Goal: Task Accomplishment & Management: Complete application form

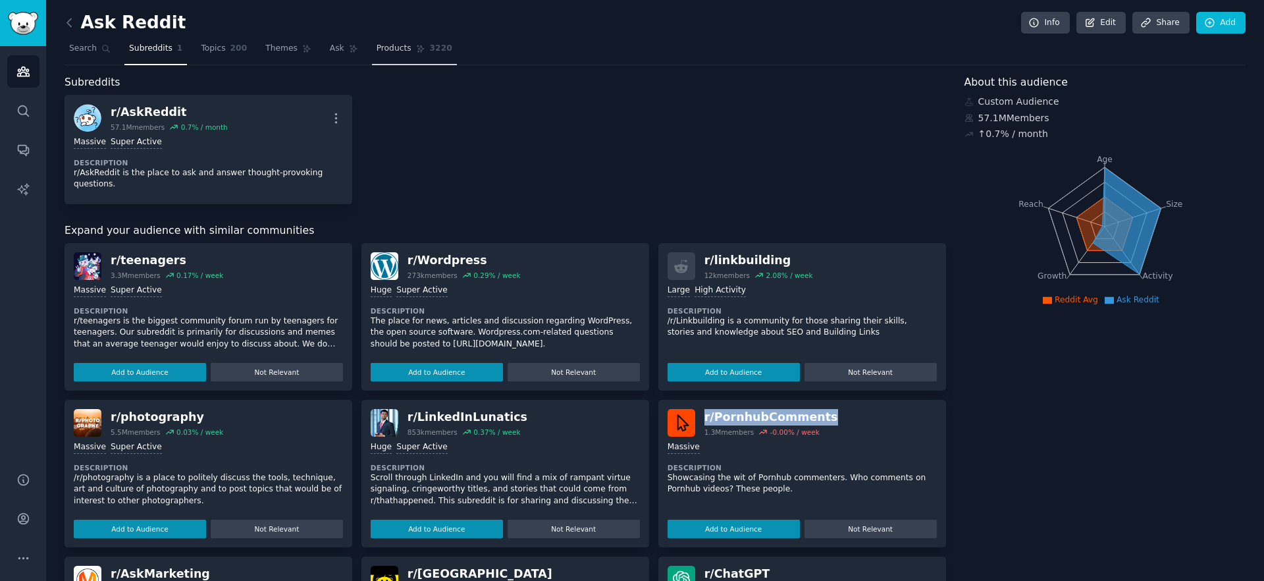
click at [394, 49] on span "Products" at bounding box center [393, 49] width 35 height 12
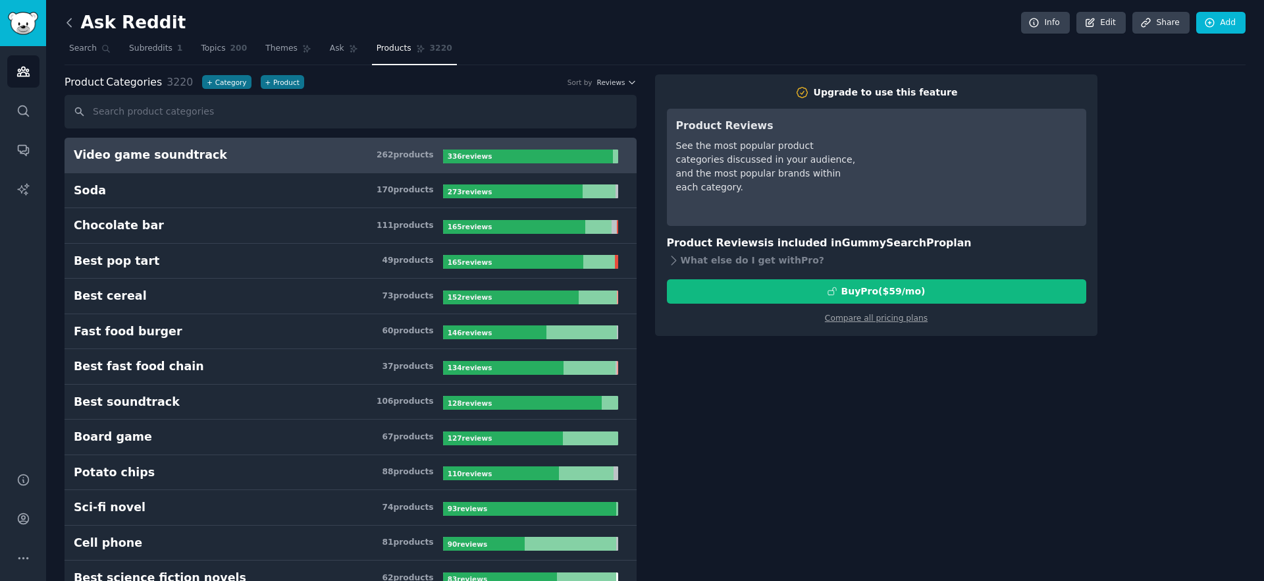
click at [72, 20] on icon at bounding box center [70, 23] width 14 height 14
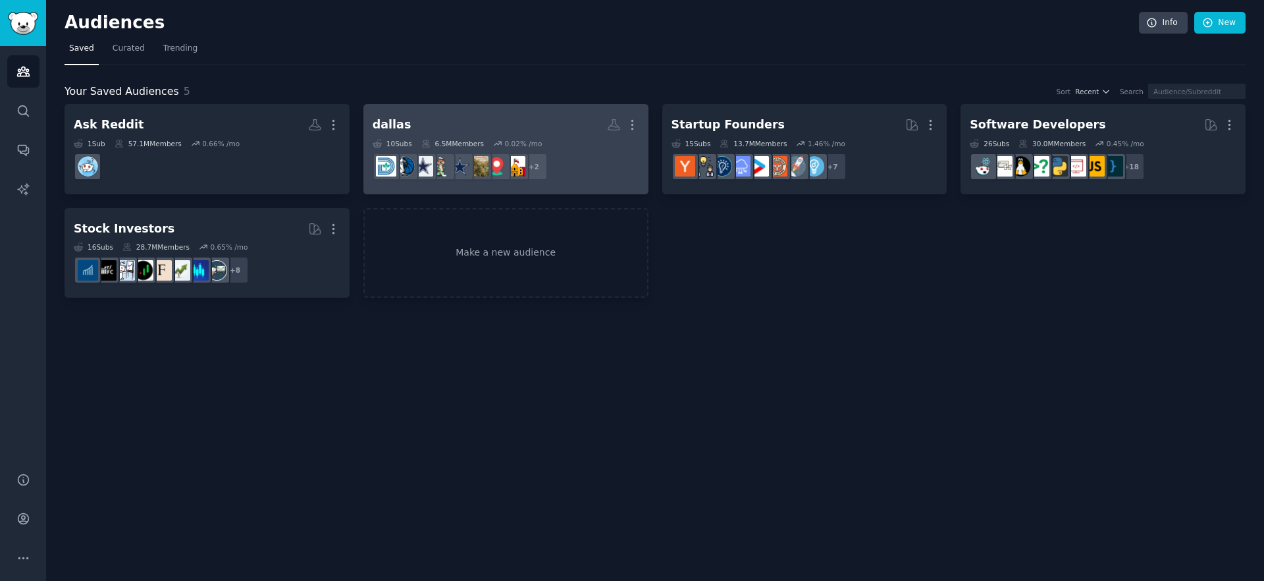
click at [508, 123] on h2 "dallas More" at bounding box center [506, 124] width 267 height 23
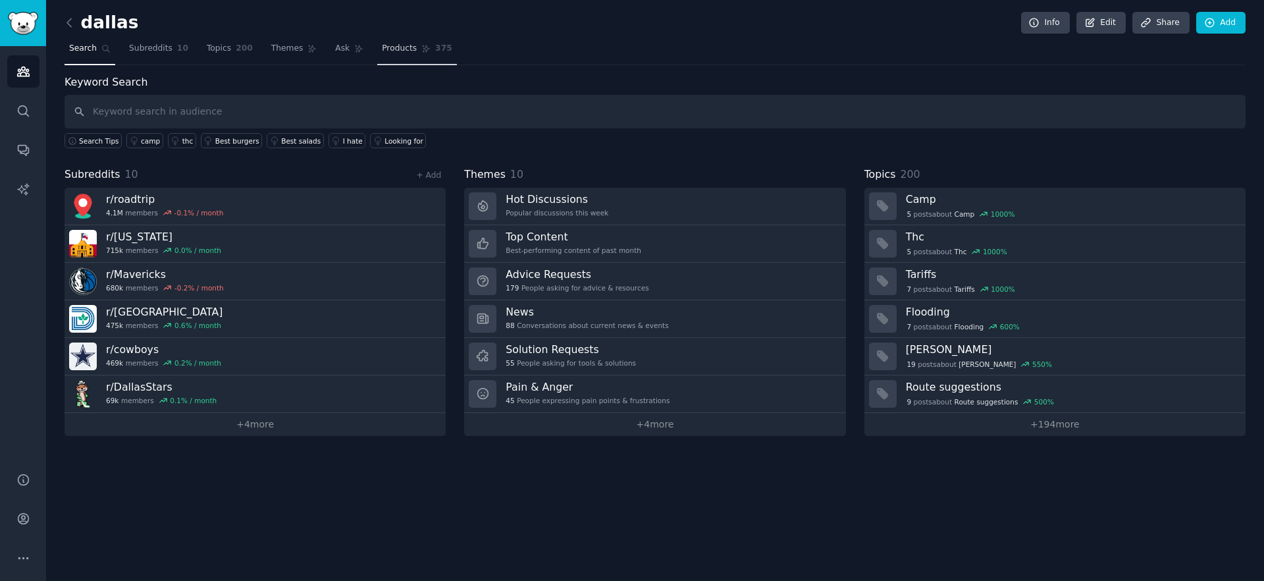
click at [391, 49] on span "Products" at bounding box center [399, 49] width 35 height 12
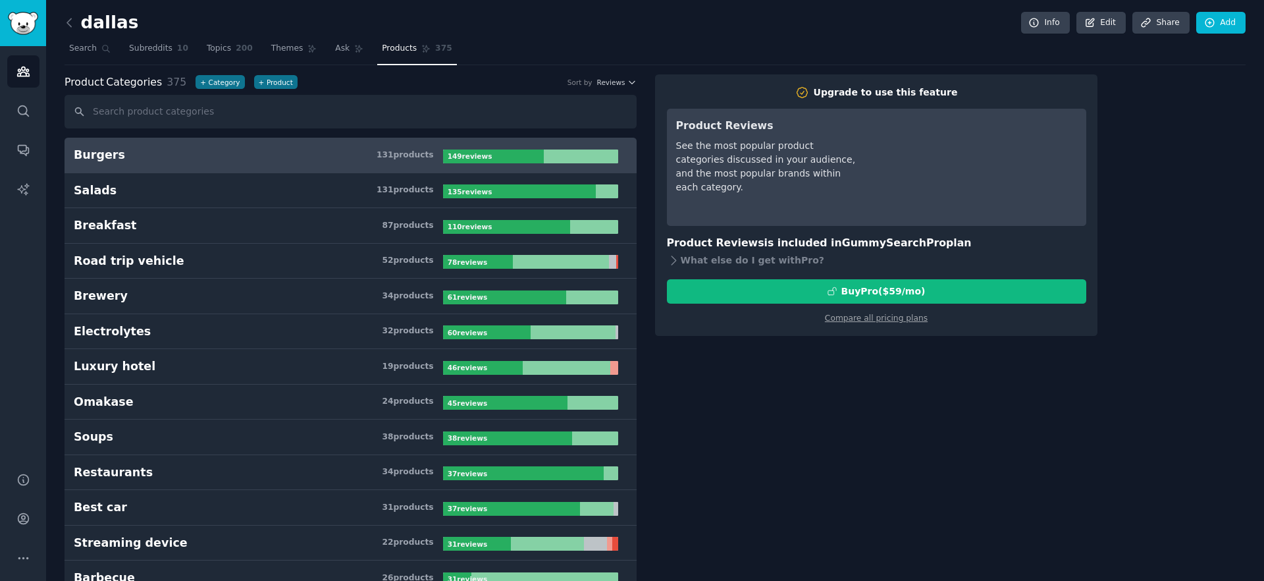
scroll to position [271, 0]
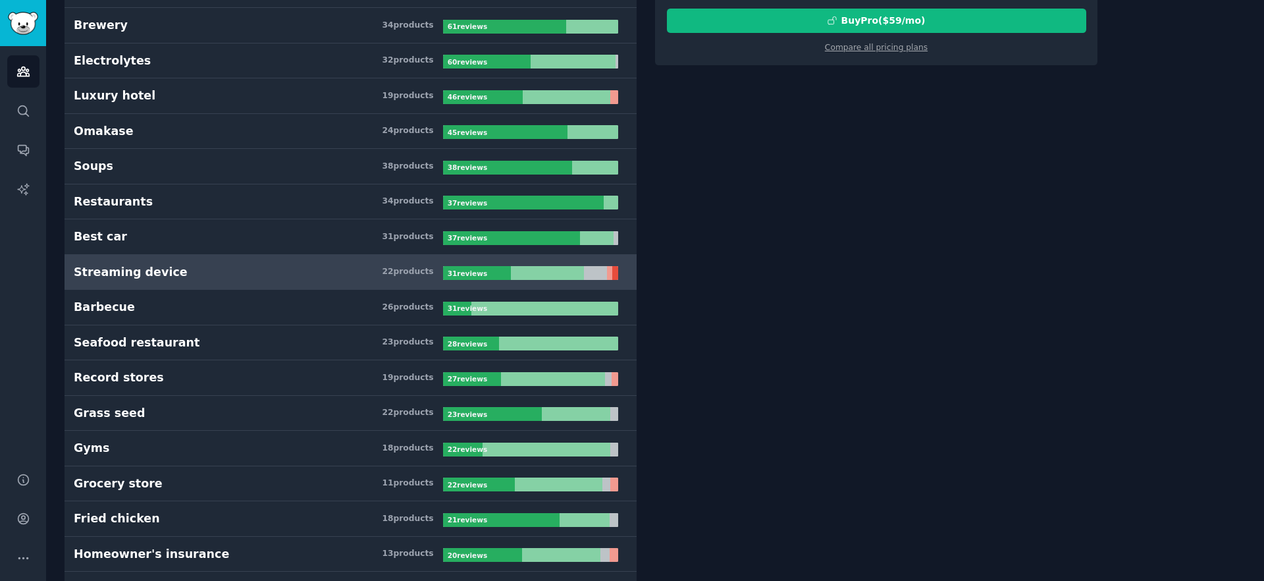
click at [153, 270] on div "Streaming device" at bounding box center [131, 272] width 114 height 16
click at [489, 266] on div "31 review s" at bounding box center [468, 273] width 51 height 14
click at [370, 269] on h3 "Streaming device 22 product s" at bounding box center [258, 272] width 369 height 16
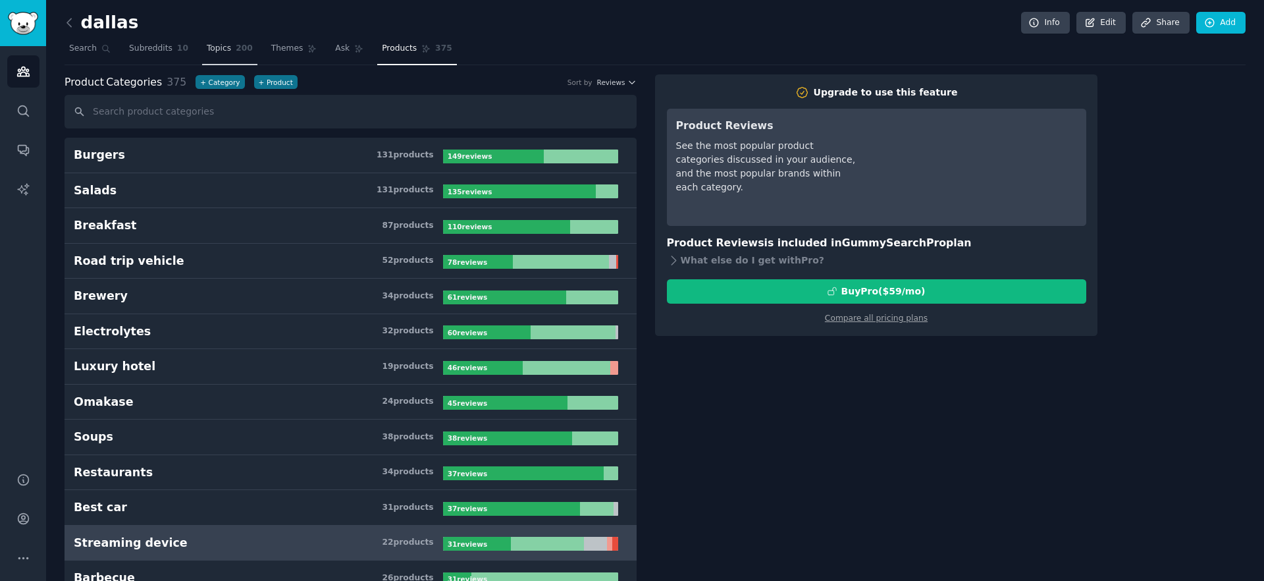
click at [212, 49] on span "Topics" at bounding box center [219, 49] width 24 height 12
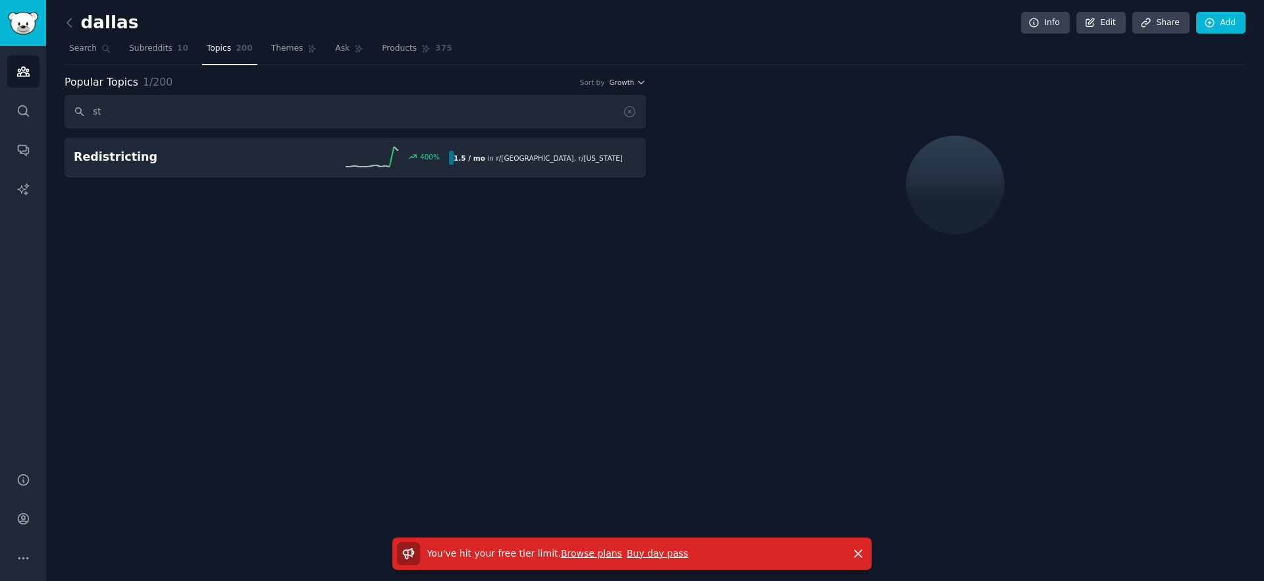
type input "s"
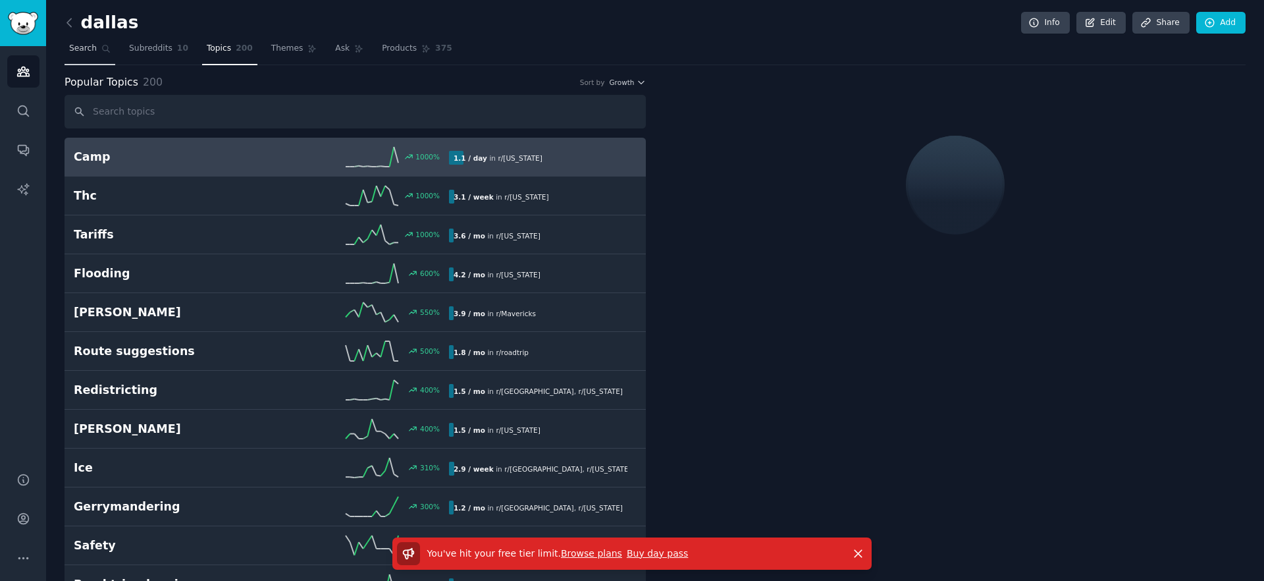
click at [83, 43] on span "Search" at bounding box center [83, 49] width 28 height 12
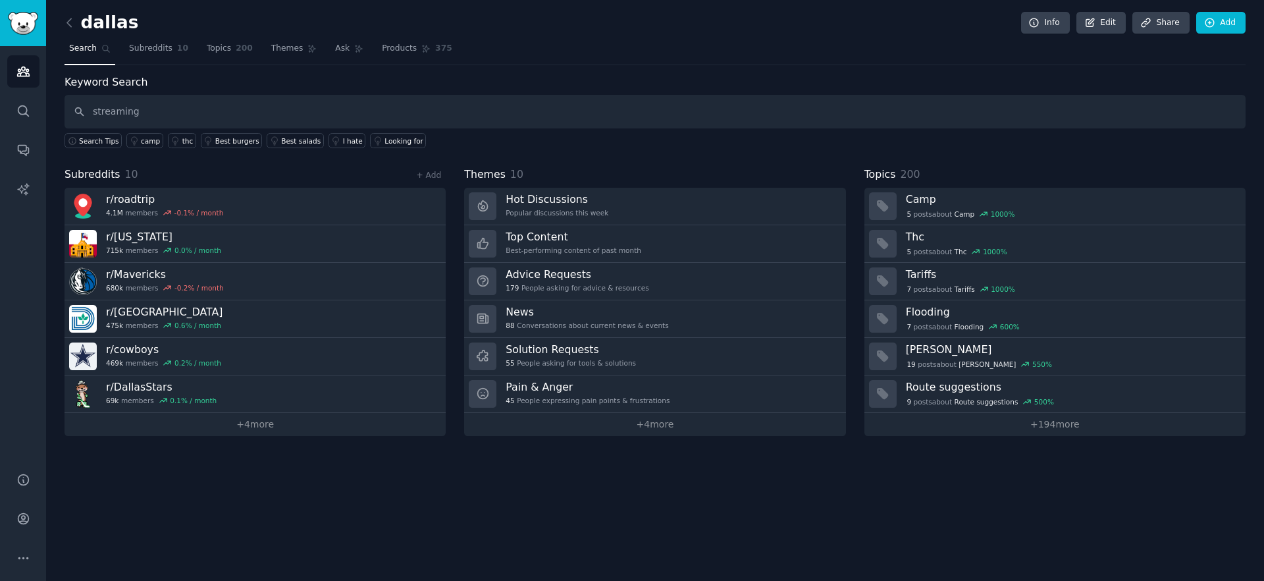
type input "streaming"
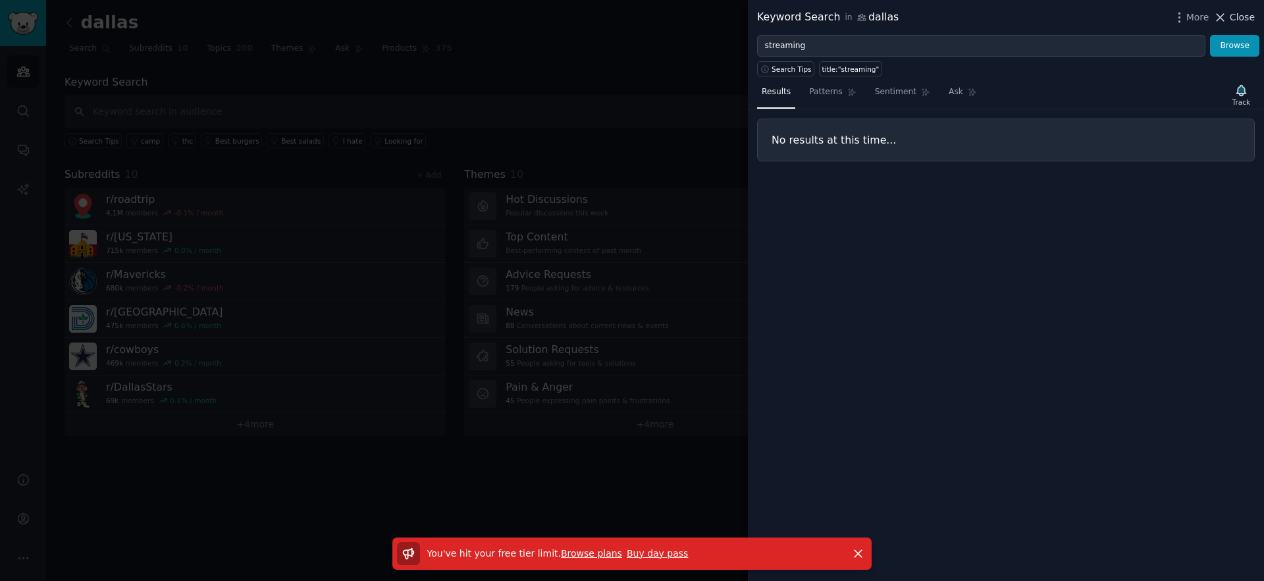
click at [1247, 17] on span "Close" at bounding box center [1242, 18] width 25 height 14
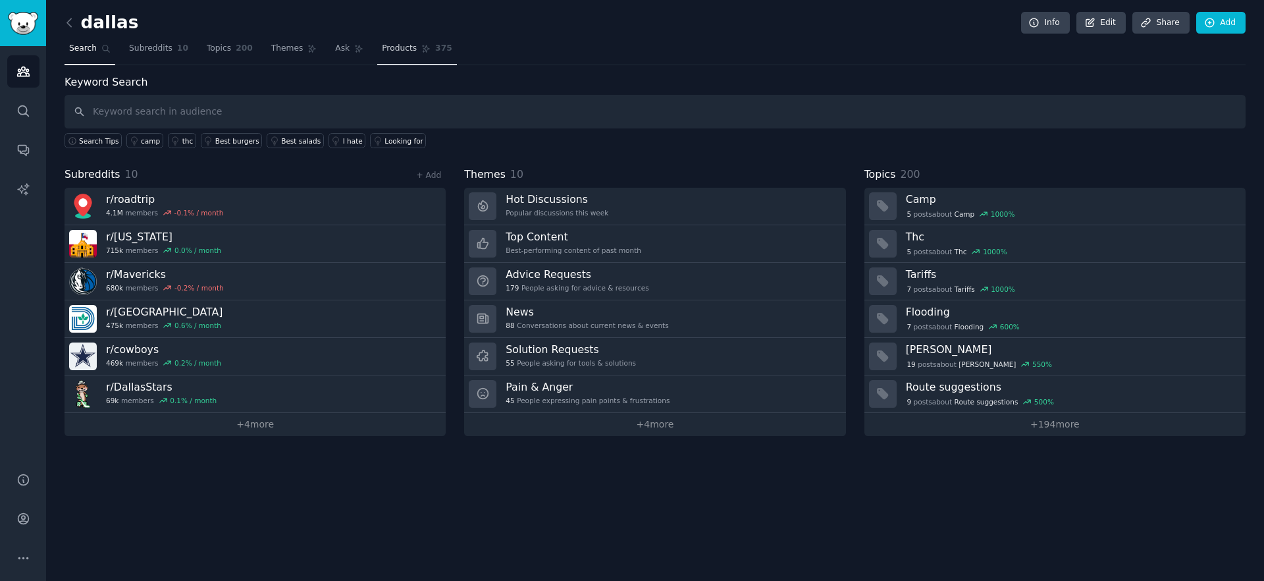
click at [403, 51] on span "Products" at bounding box center [399, 49] width 35 height 12
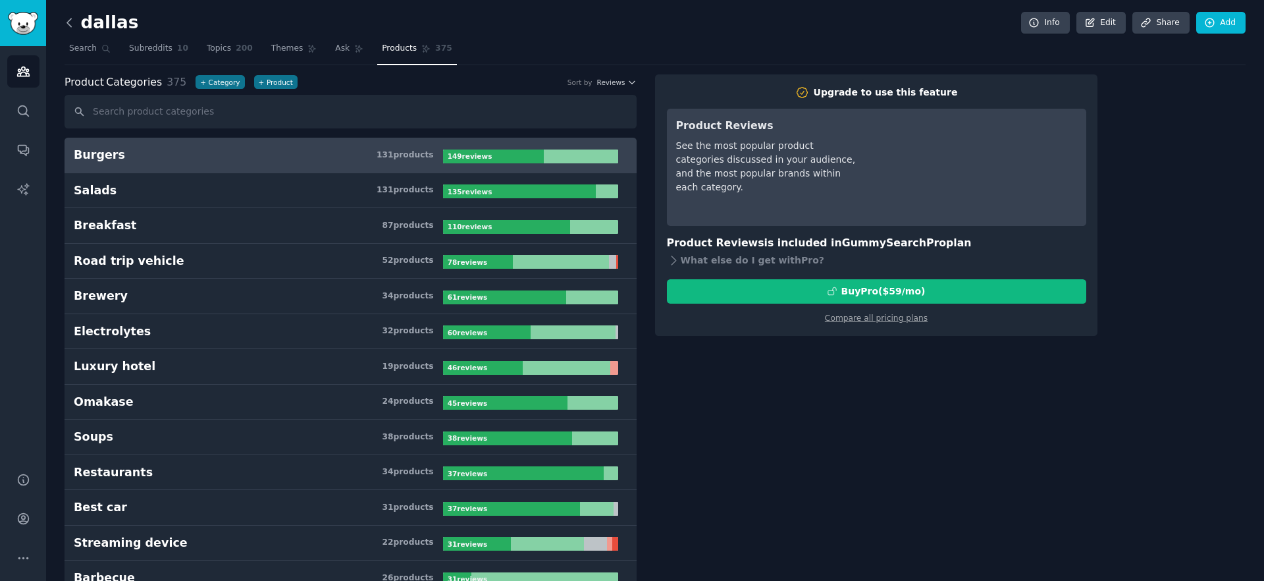
click at [74, 22] on icon at bounding box center [70, 23] width 14 height 14
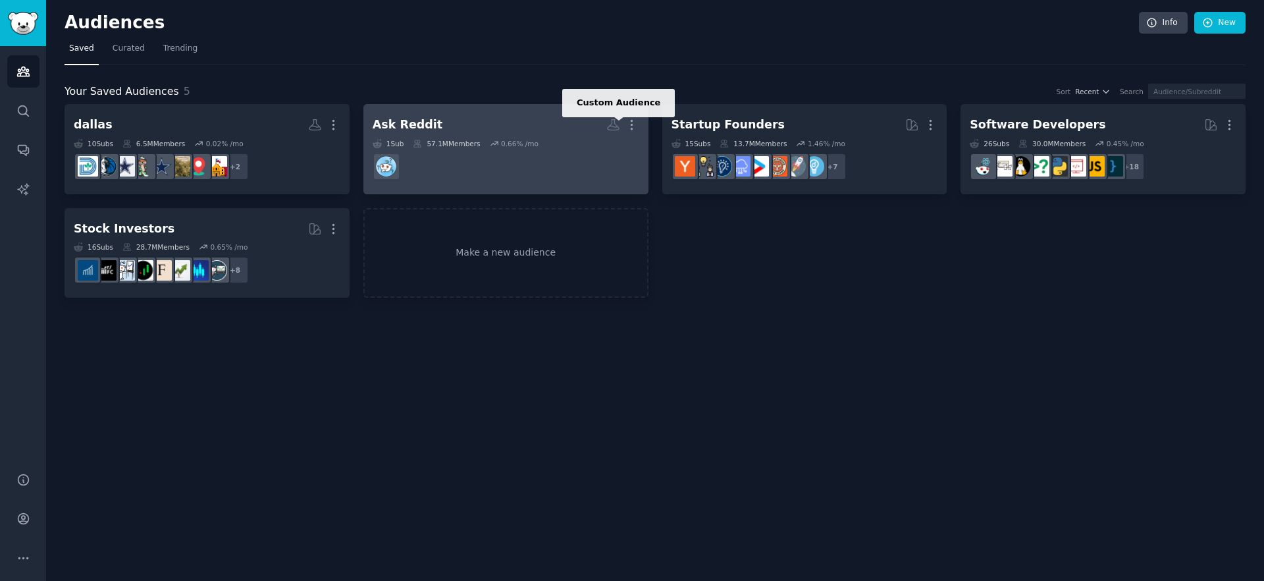
click at [613, 126] on icon at bounding box center [613, 125] width 11 height 11
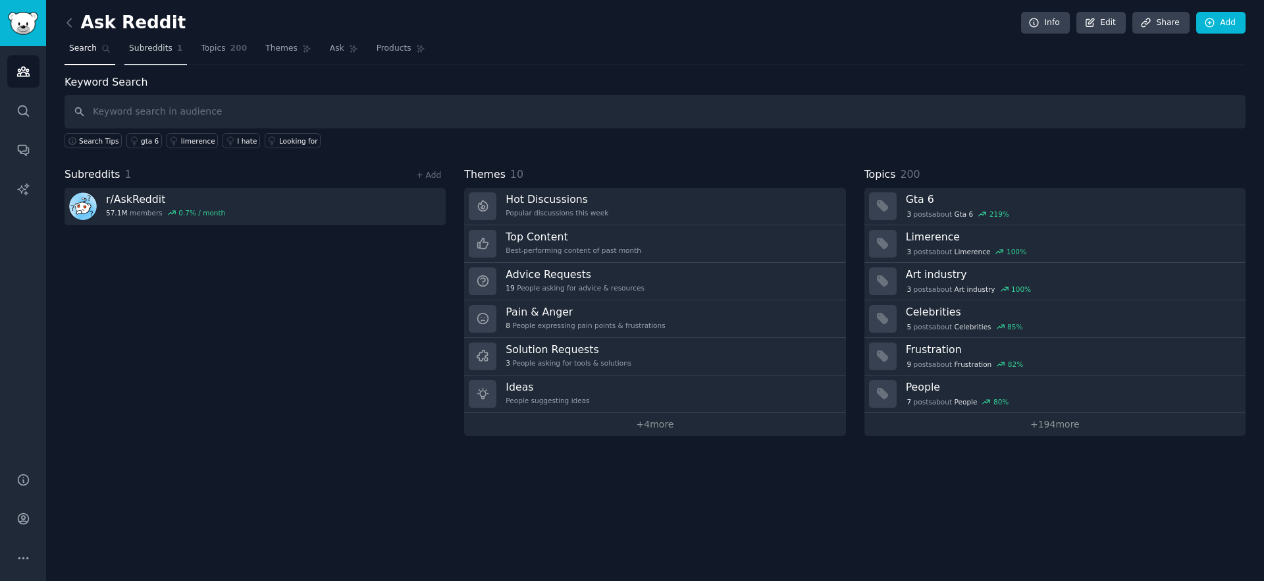
click at [150, 50] on span "Subreddits" at bounding box center [150, 49] width 43 height 12
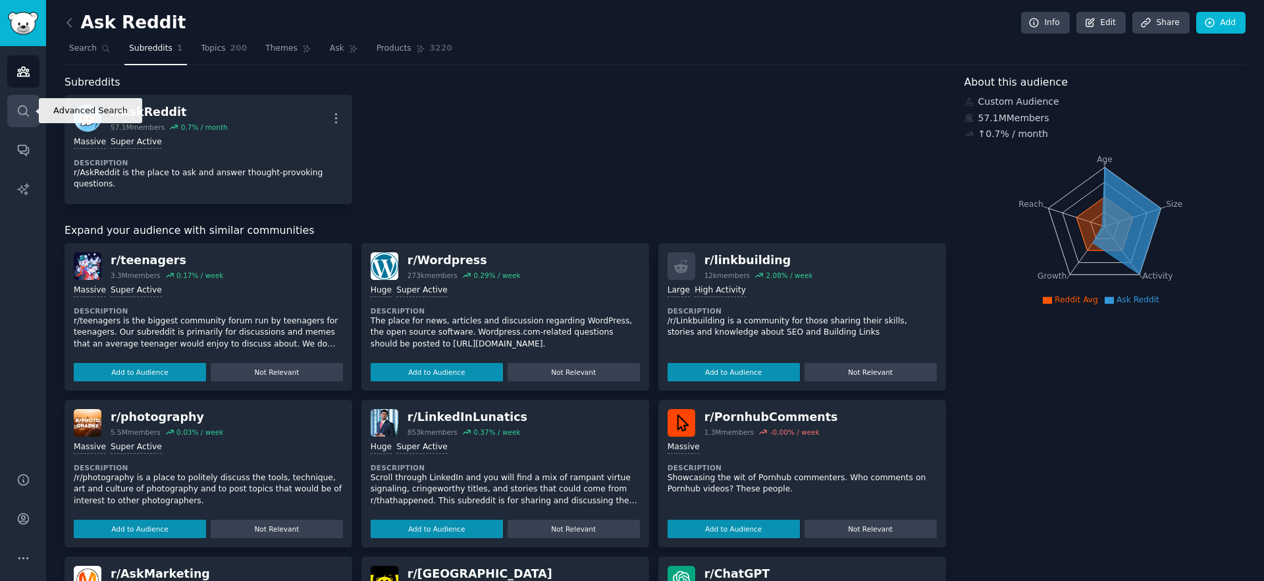
click at [28, 107] on icon "Sidebar" at bounding box center [23, 111] width 14 height 14
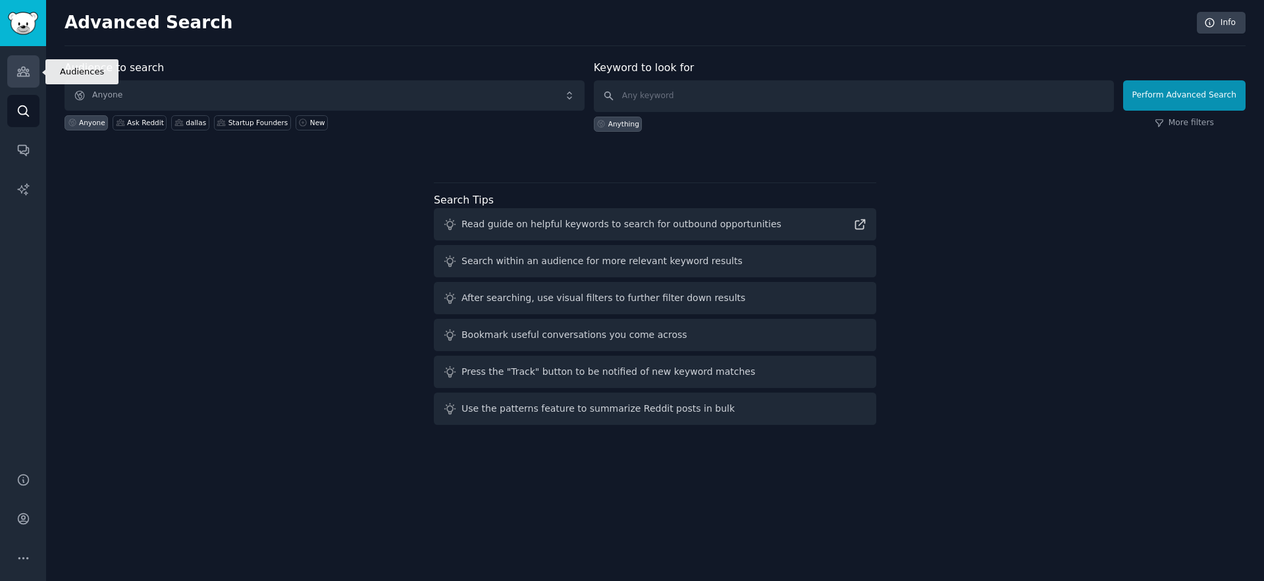
click at [16, 67] on icon "Sidebar" at bounding box center [23, 72] width 14 height 14
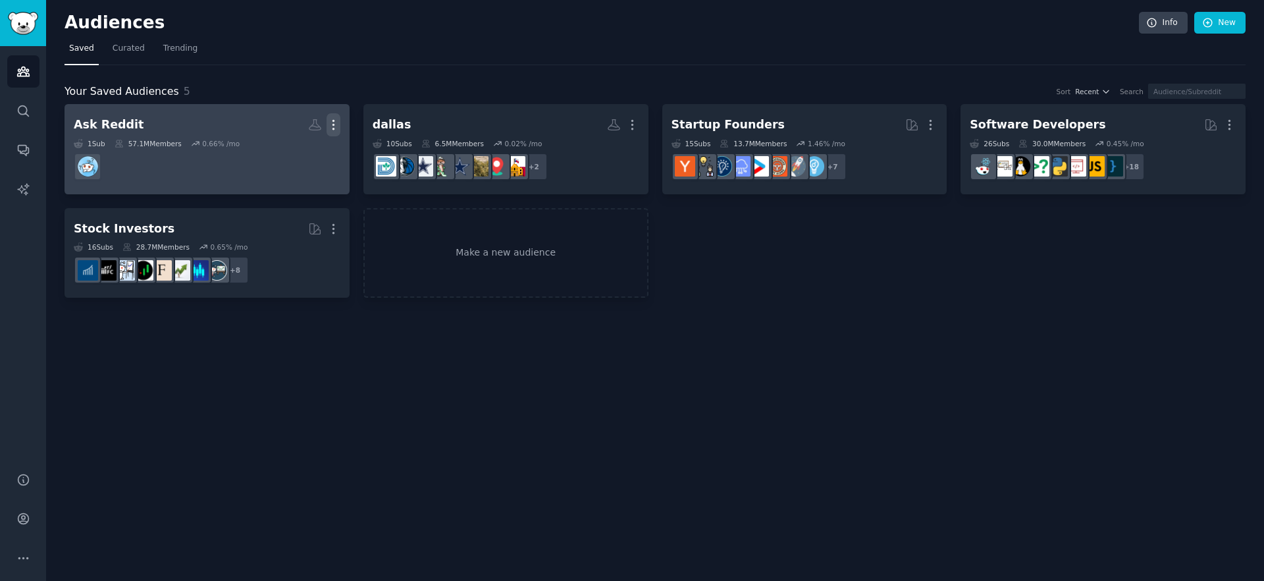
click at [332, 128] on icon "button" at bounding box center [332, 124] width 1 height 9
click at [299, 153] on p "Delete" at bounding box center [297, 152] width 30 height 14
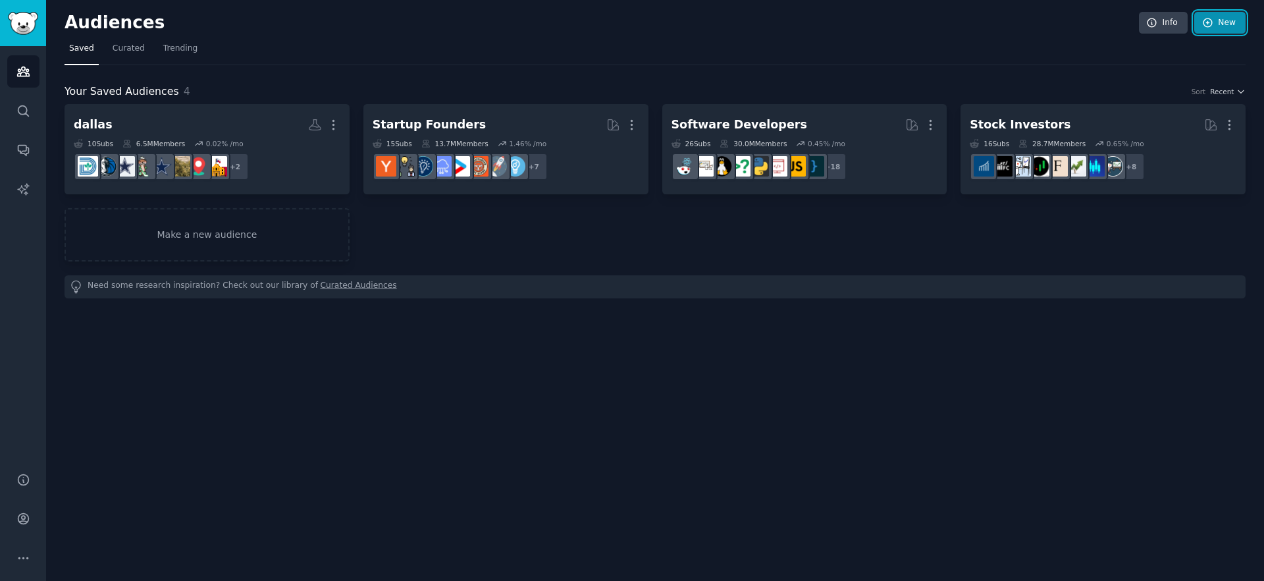
click at [1215, 24] on link "New" at bounding box center [1219, 23] width 51 height 22
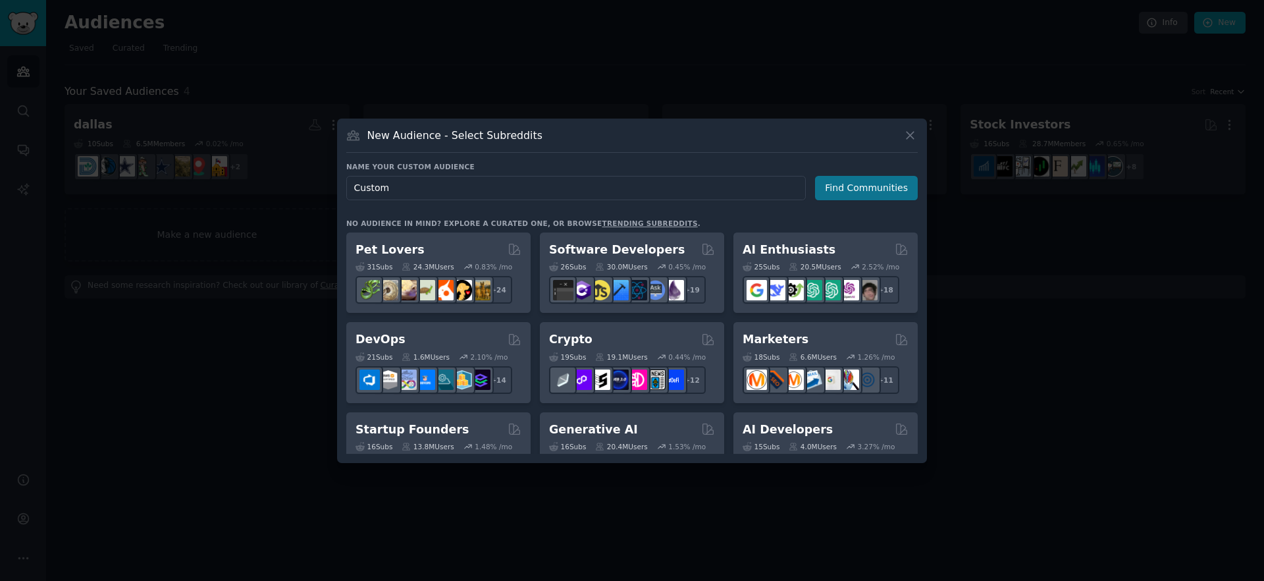
type input "Custom"
click at [850, 190] on button "Find Communities" at bounding box center [866, 188] width 103 height 24
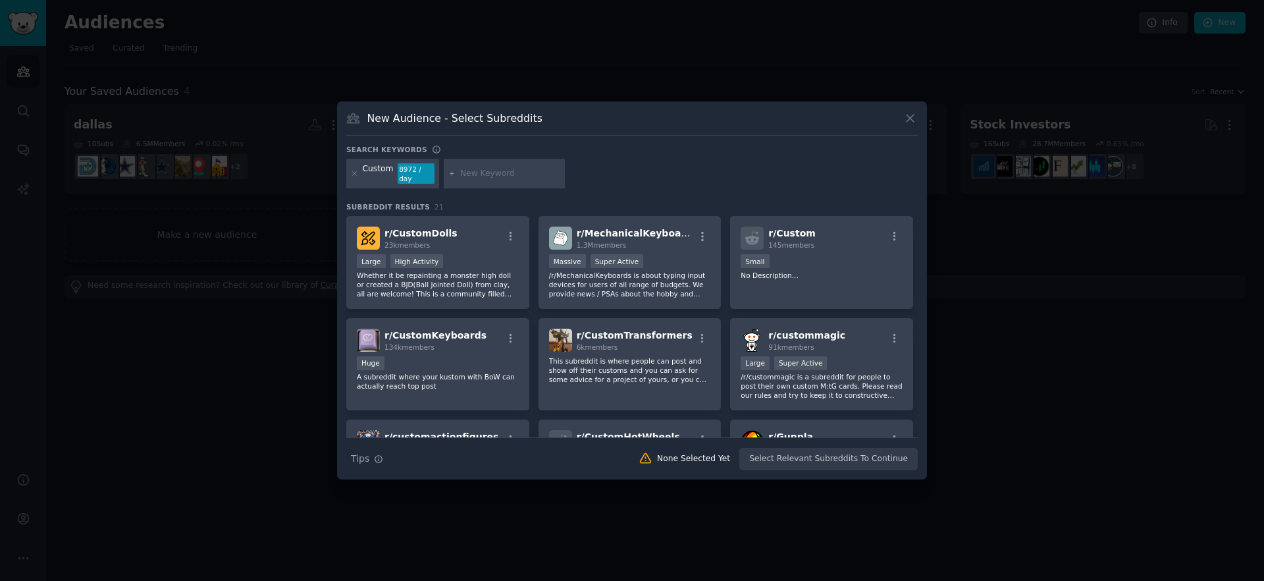
click at [490, 176] on input "text" at bounding box center [510, 174] width 100 height 12
type input "jeep"
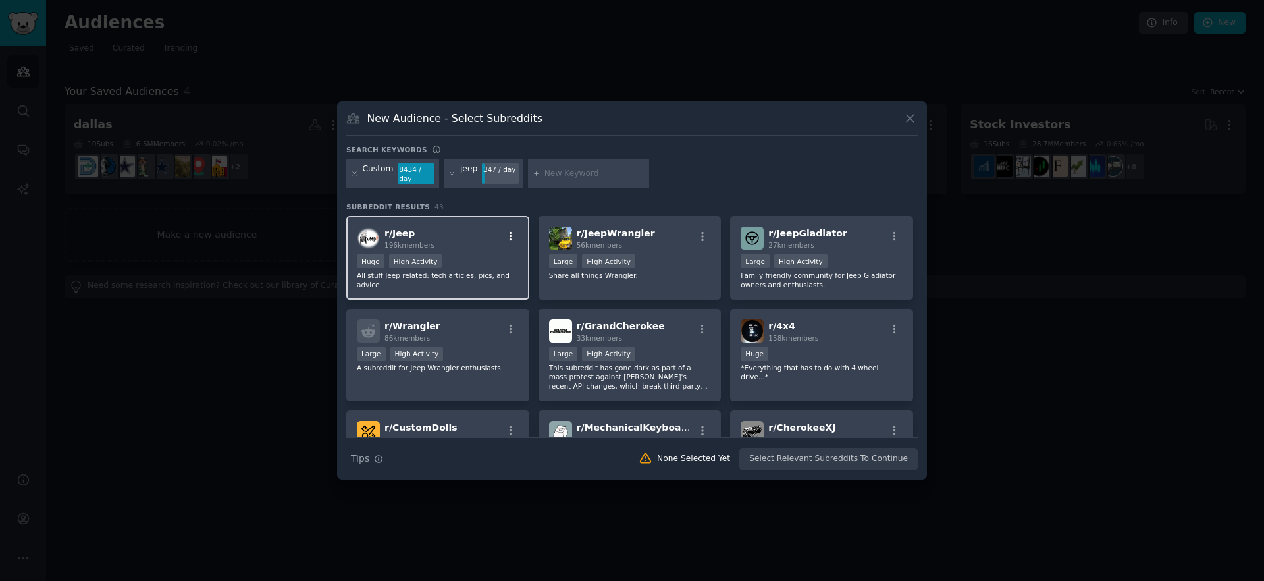
click at [509, 236] on icon "button" at bounding box center [510, 236] width 3 height 9
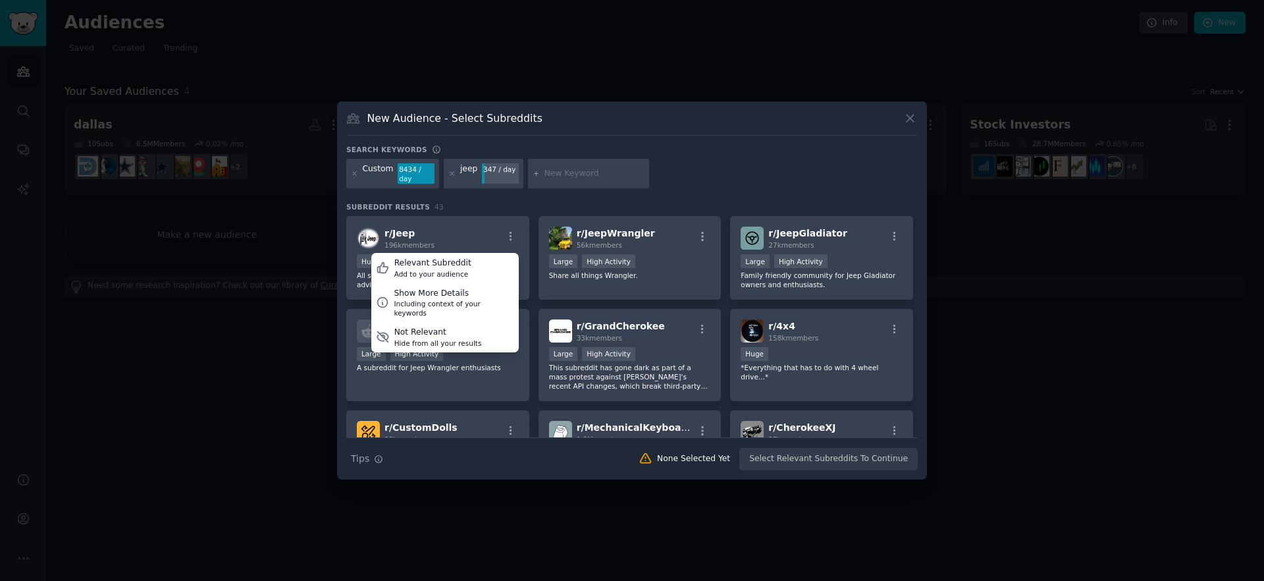
click at [641, 115] on div "New Audience - Select Subreddits" at bounding box center [631, 123] width 571 height 25
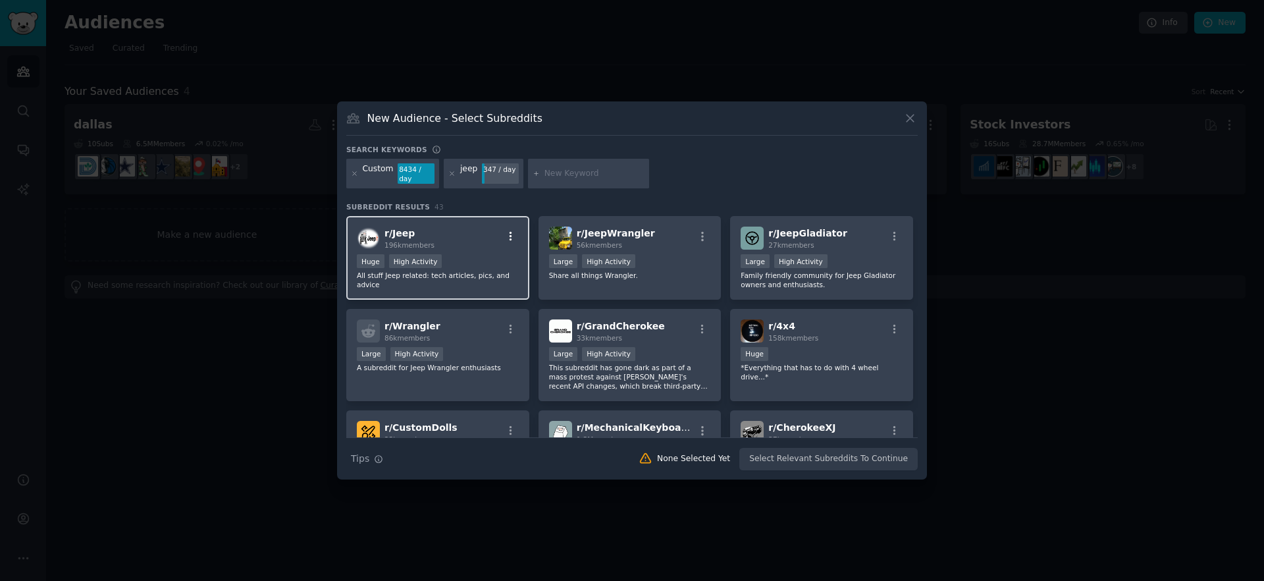
click at [507, 236] on icon "button" at bounding box center [511, 236] width 12 height 12
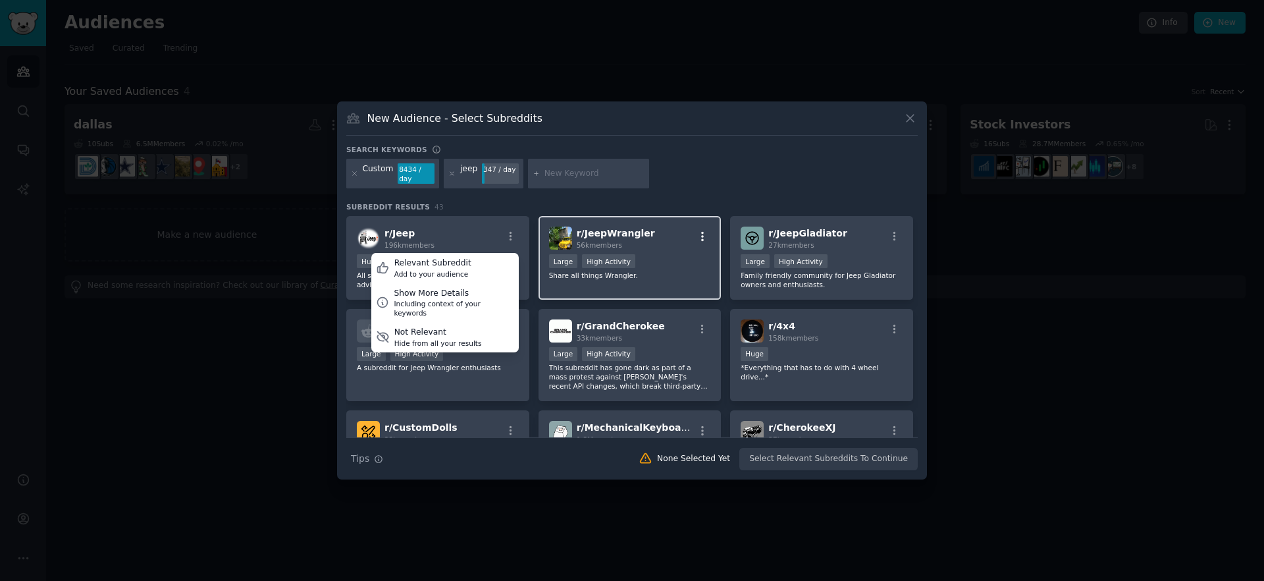
click at [697, 236] on icon "button" at bounding box center [702, 236] width 12 height 12
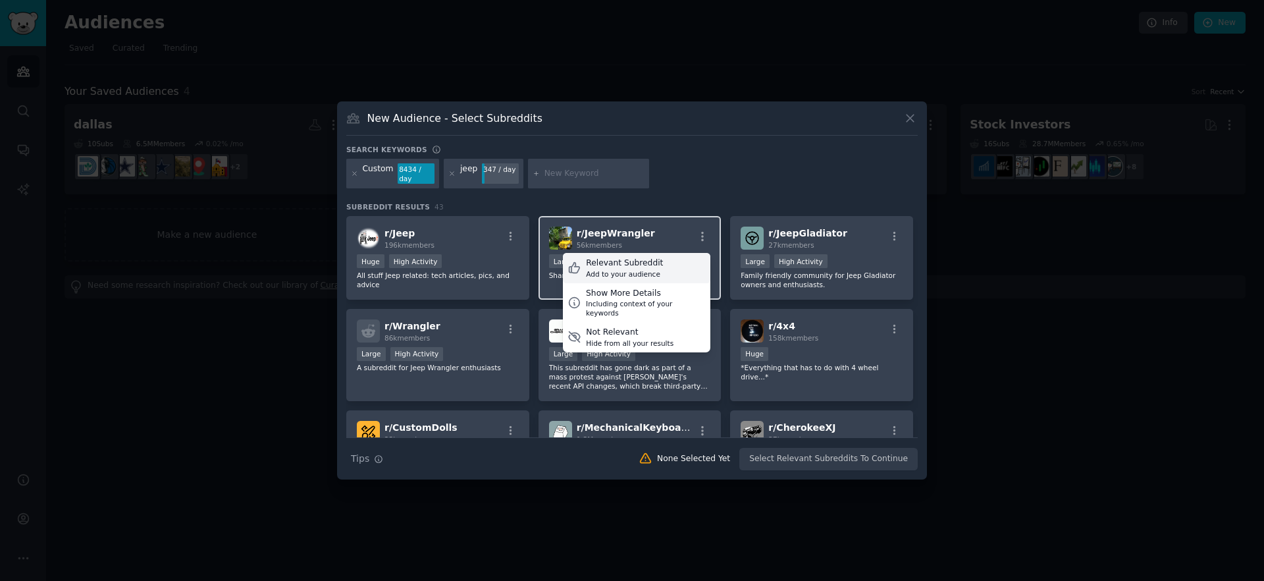
click at [657, 265] on div "Relevant Subreddit Add to your audience" at bounding box center [636, 268] width 147 height 30
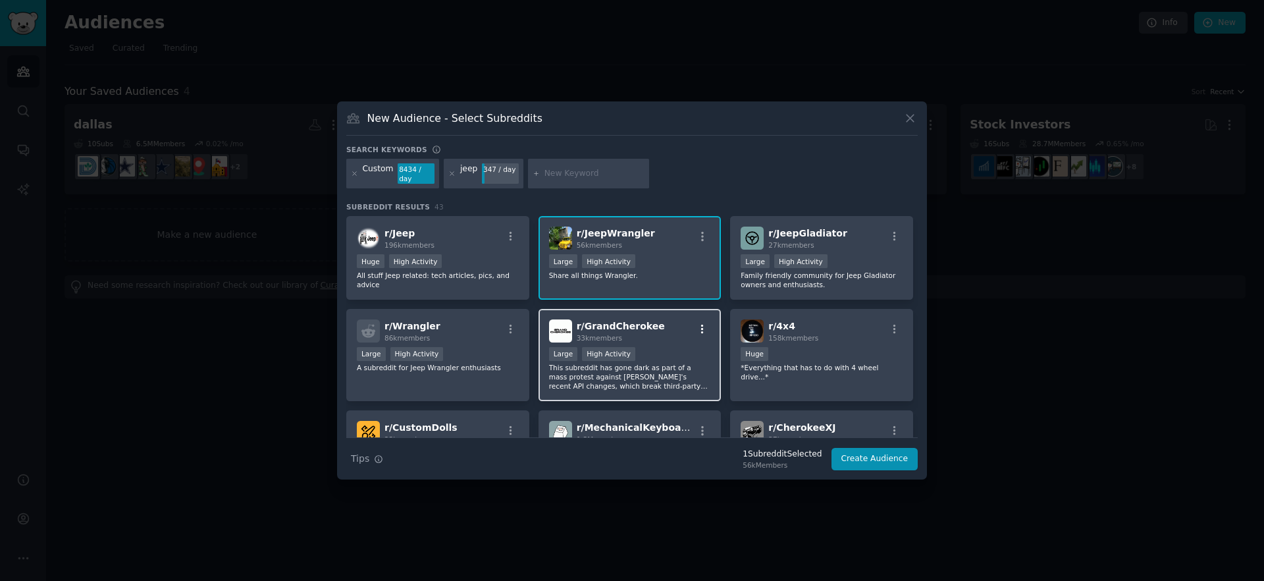
click at [701, 328] on icon "button" at bounding box center [702, 328] width 3 height 9
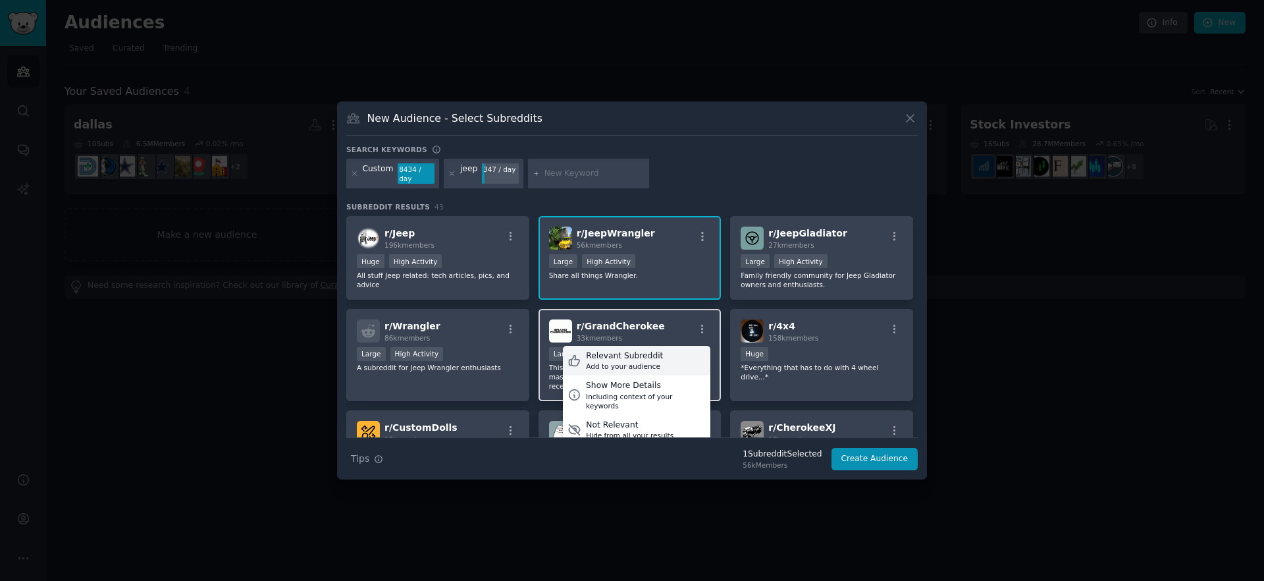
click at [646, 355] on div "Relevant Subreddit" at bounding box center [624, 356] width 77 height 12
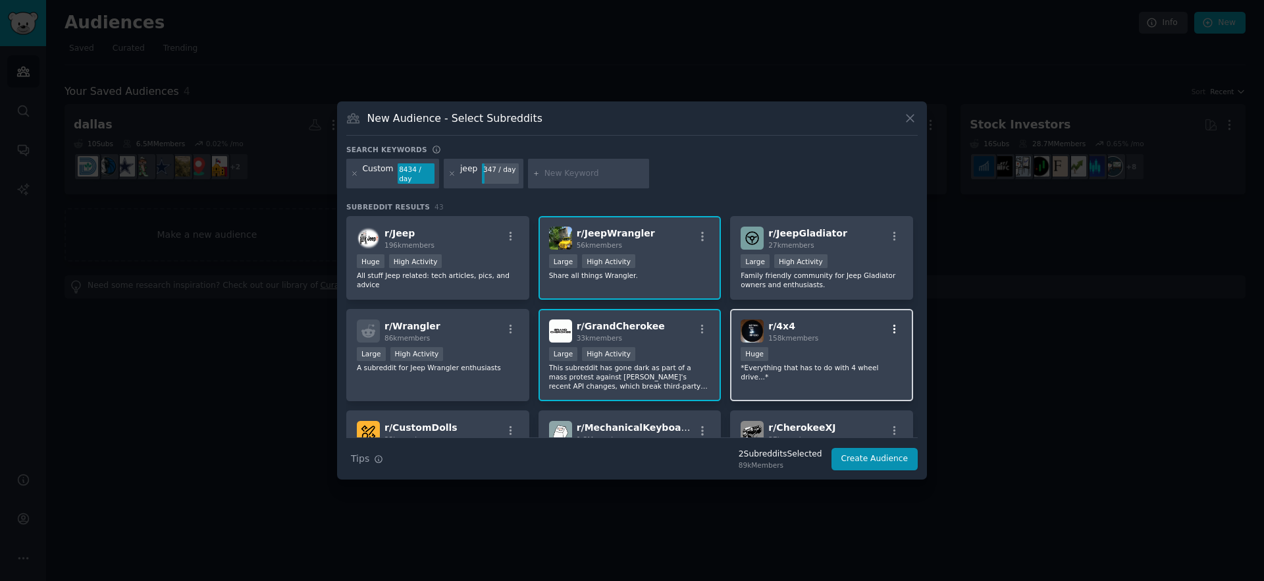
click at [889, 328] on icon "button" at bounding box center [895, 329] width 12 height 12
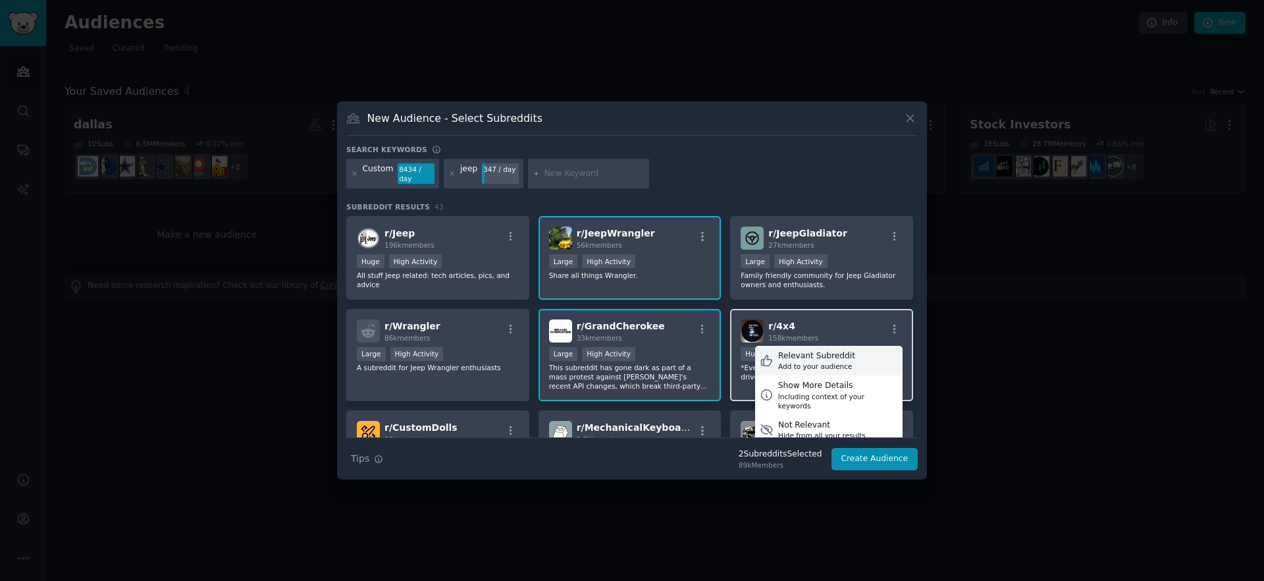
click at [836, 350] on div "Relevant Subreddit" at bounding box center [816, 356] width 77 height 12
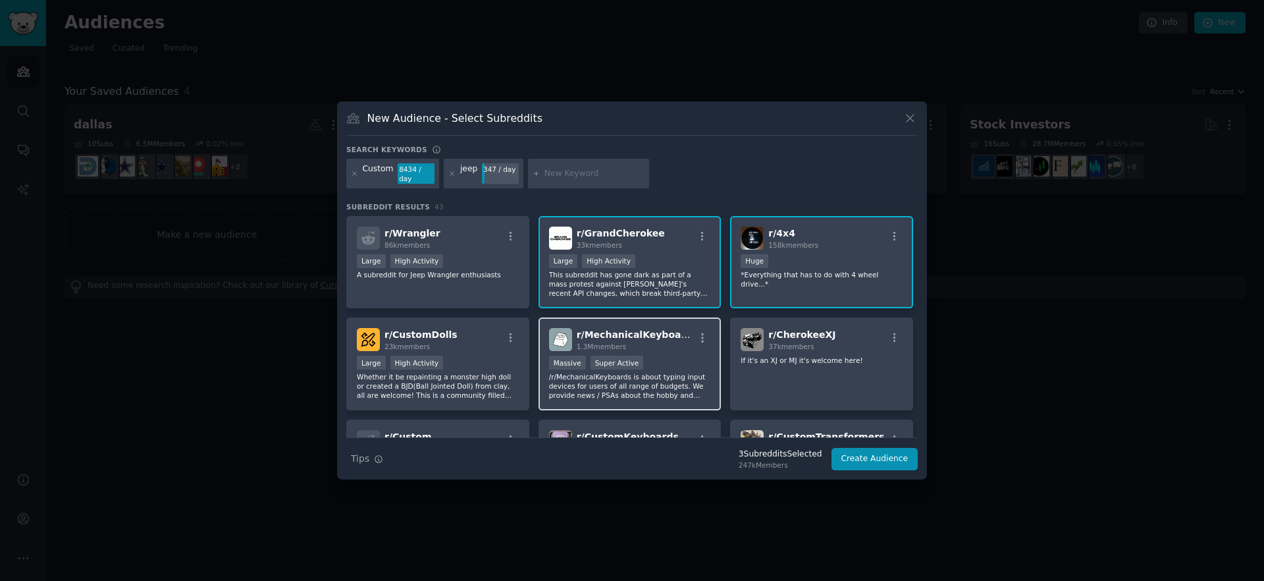
scroll to position [95, 0]
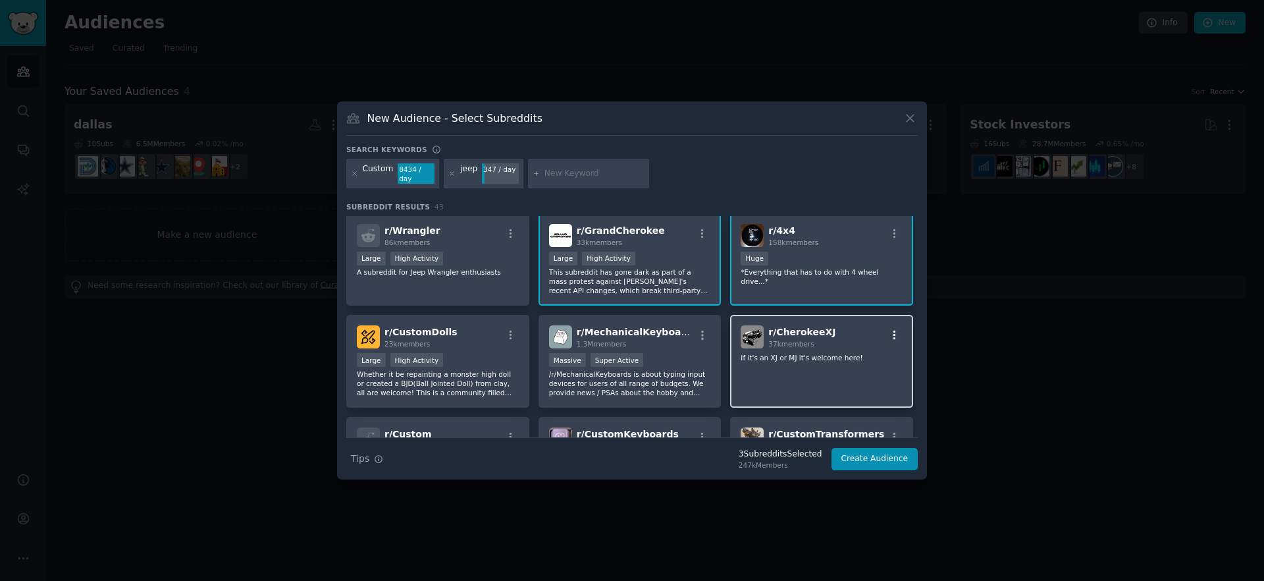
click at [893, 334] on icon "button" at bounding box center [895, 335] width 12 height 12
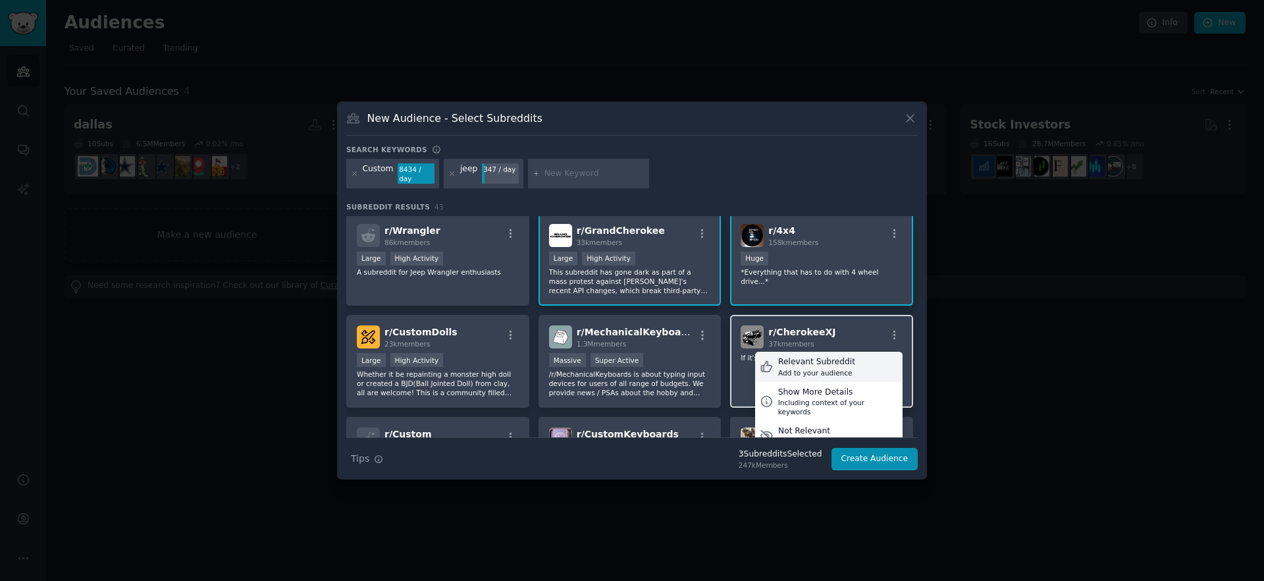
click at [827, 359] on div "Relevant Subreddit" at bounding box center [816, 362] width 77 height 12
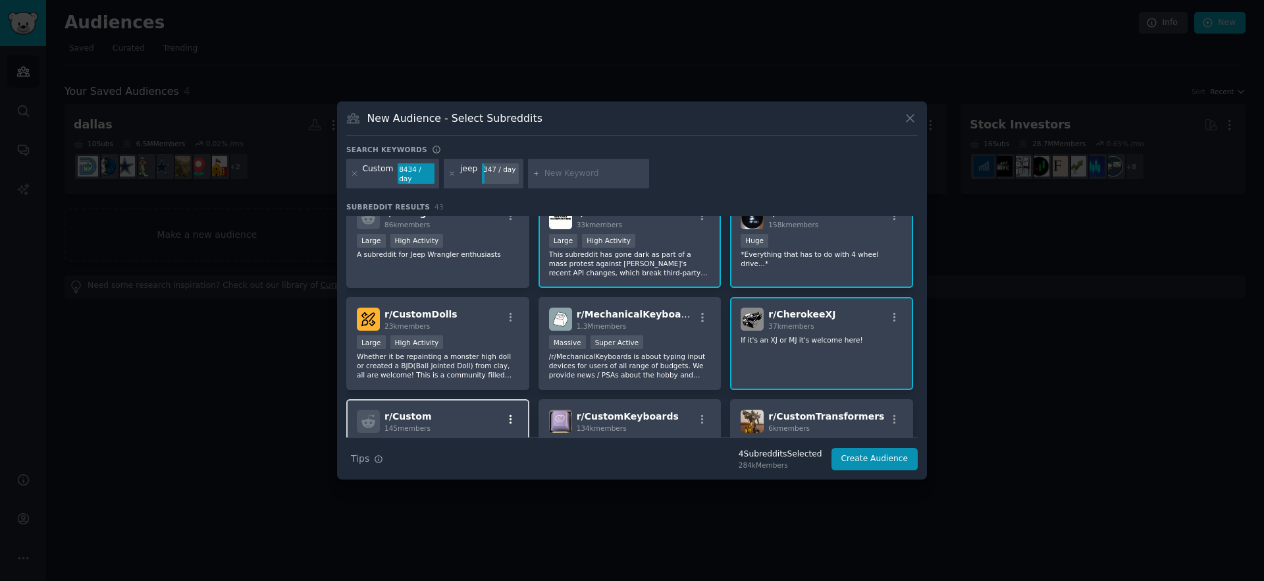
scroll to position [0, 0]
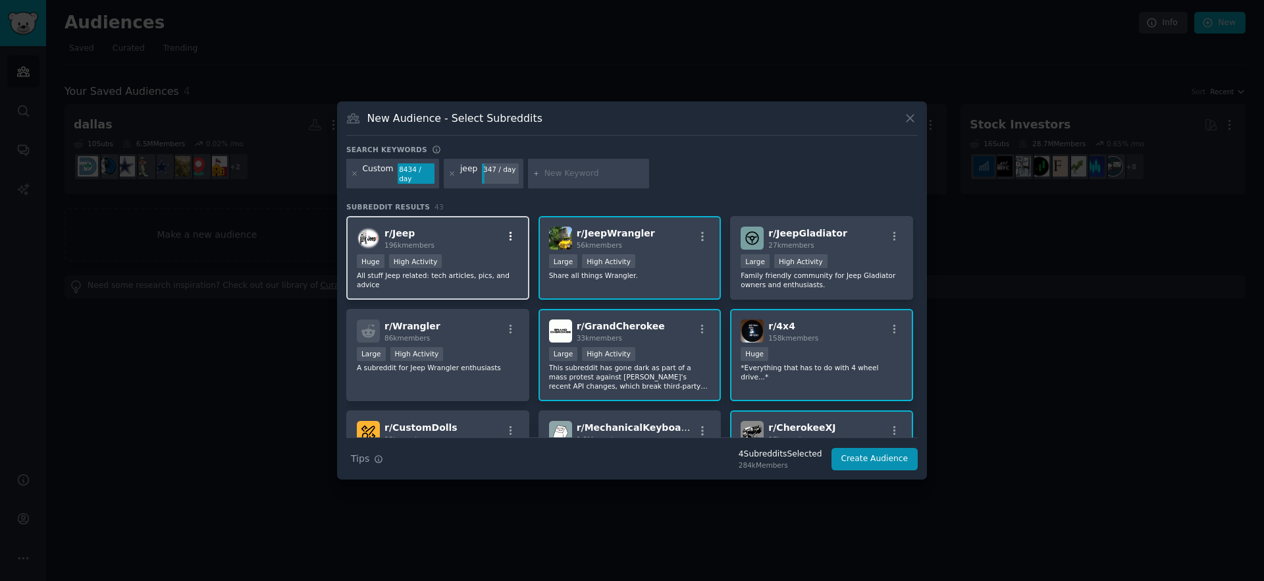
click at [513, 230] on icon "button" at bounding box center [511, 236] width 12 height 12
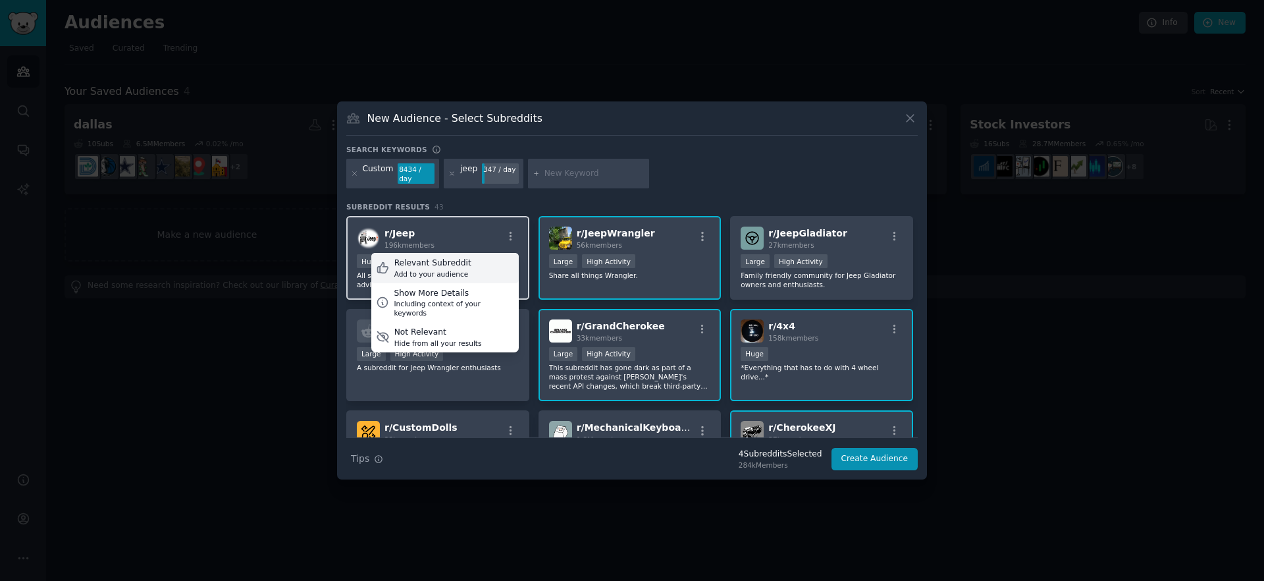
click at [448, 262] on div "Relevant Subreddit" at bounding box center [432, 263] width 77 height 12
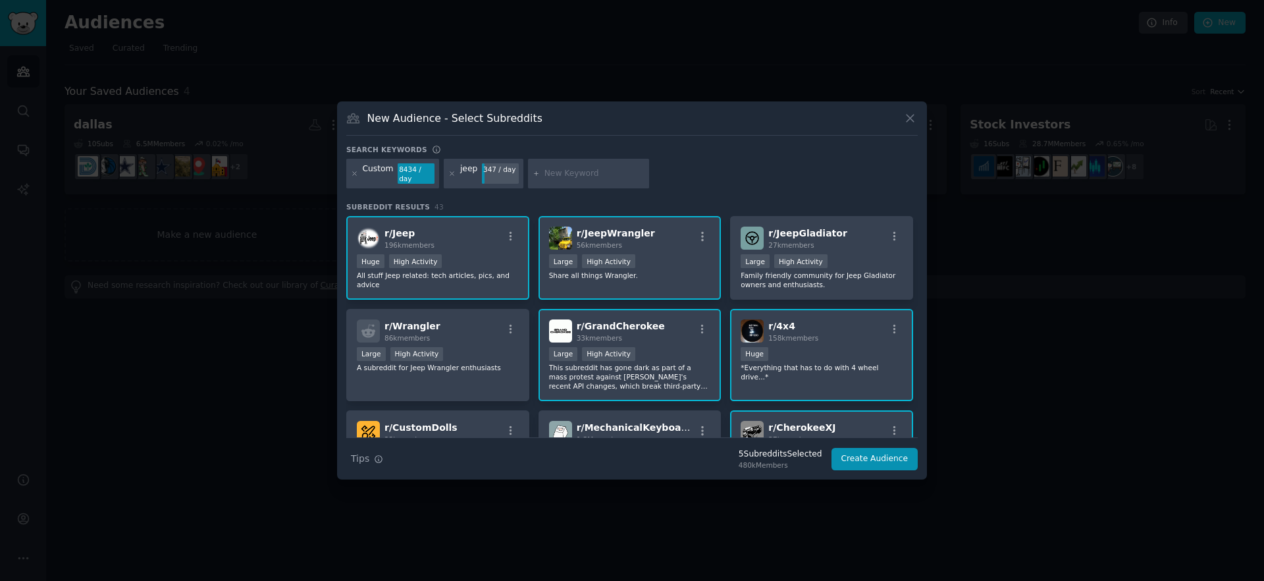
click at [500, 174] on div "347 / day" at bounding box center [500, 173] width 37 height 21
click at [465, 170] on div "jeep" at bounding box center [468, 173] width 17 height 21
click at [450, 176] on icon at bounding box center [451, 173] width 7 height 7
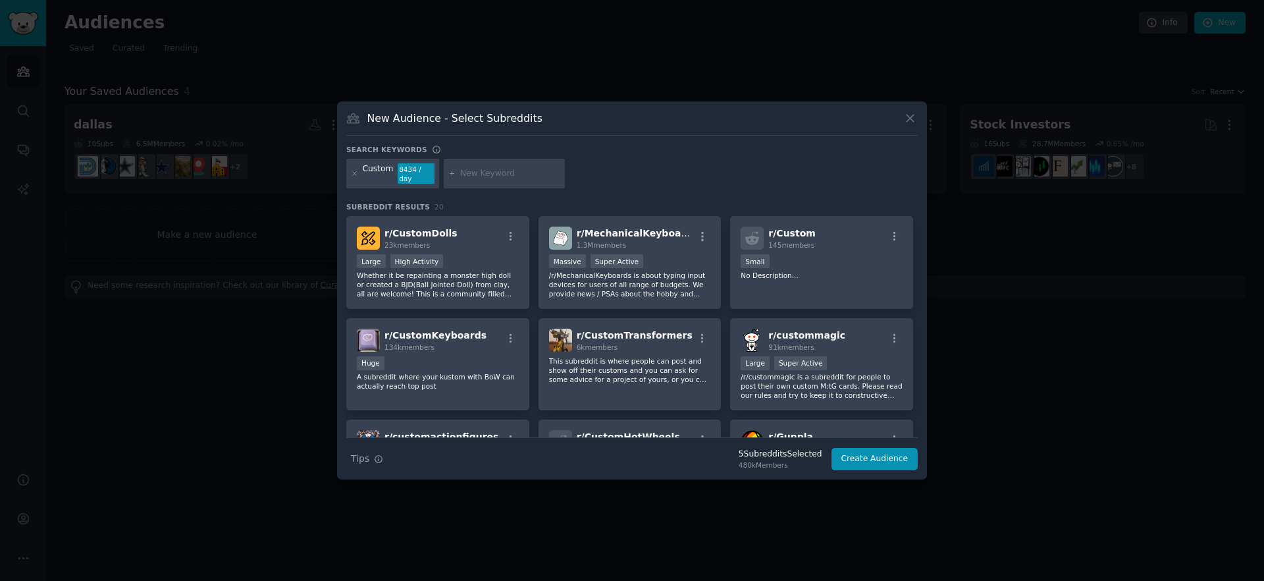
click at [467, 172] on input "text" at bounding box center [510, 174] width 100 height 12
type input "honda"
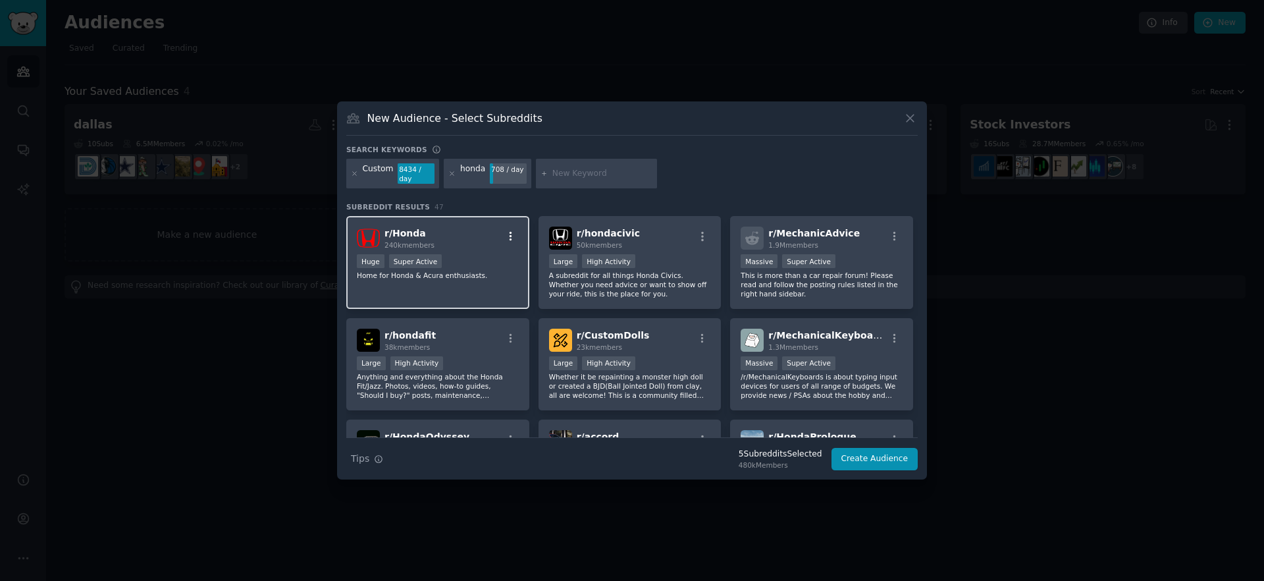
click at [509, 235] on icon "button" at bounding box center [510, 236] width 3 height 9
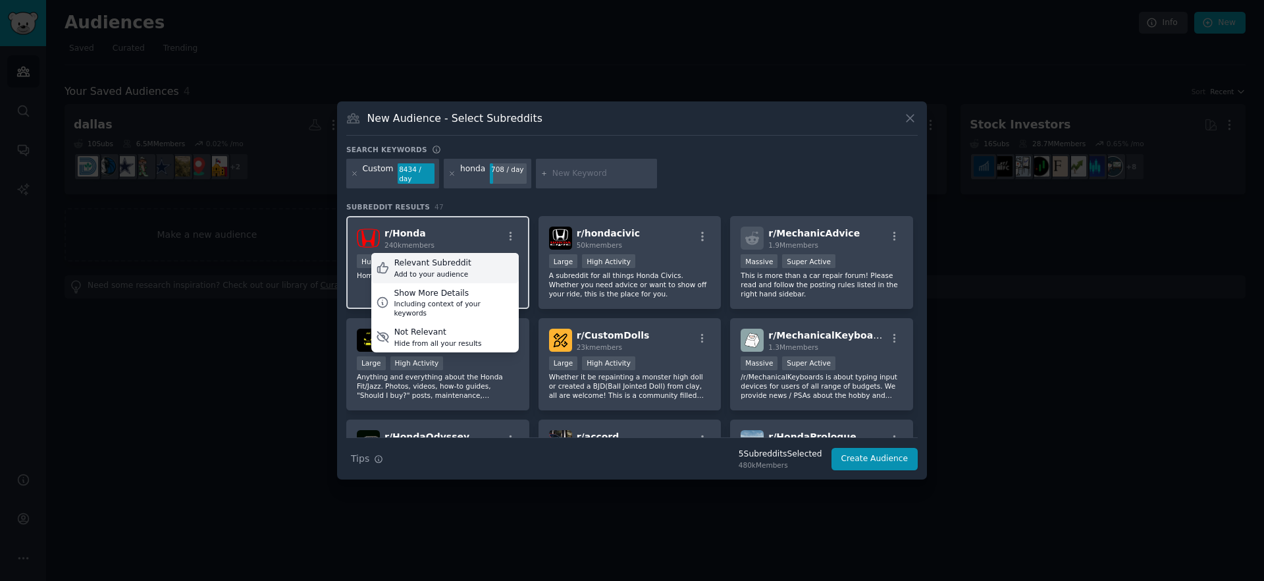
click at [461, 260] on div "Relevant Subreddit" at bounding box center [432, 263] width 77 height 12
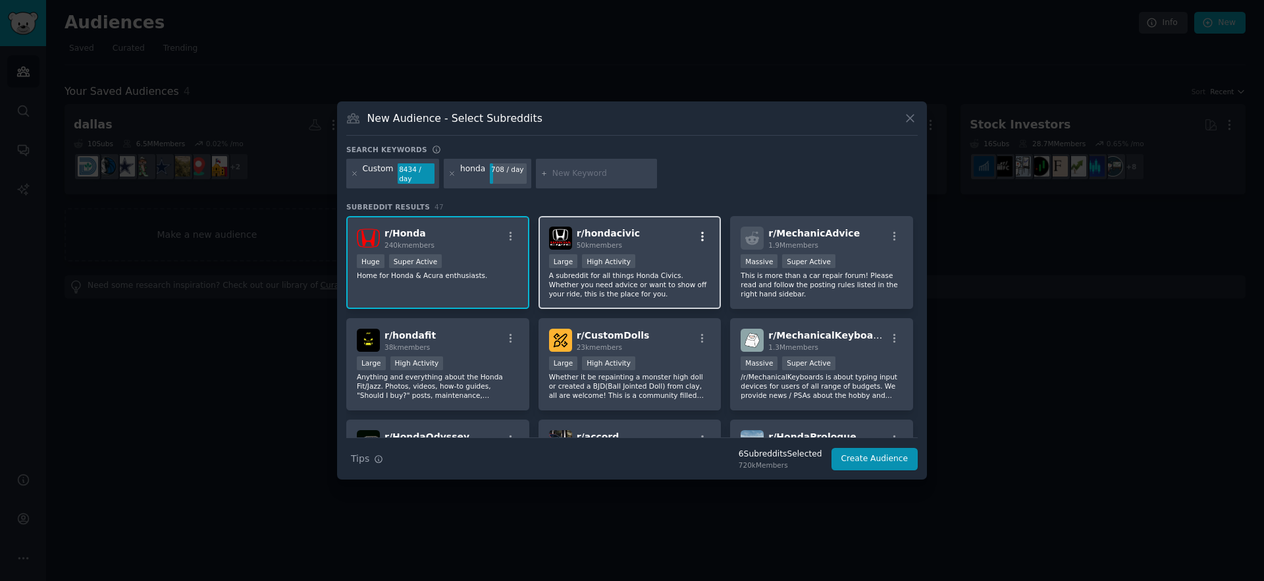
click at [701, 236] on icon "button" at bounding box center [702, 236] width 12 height 12
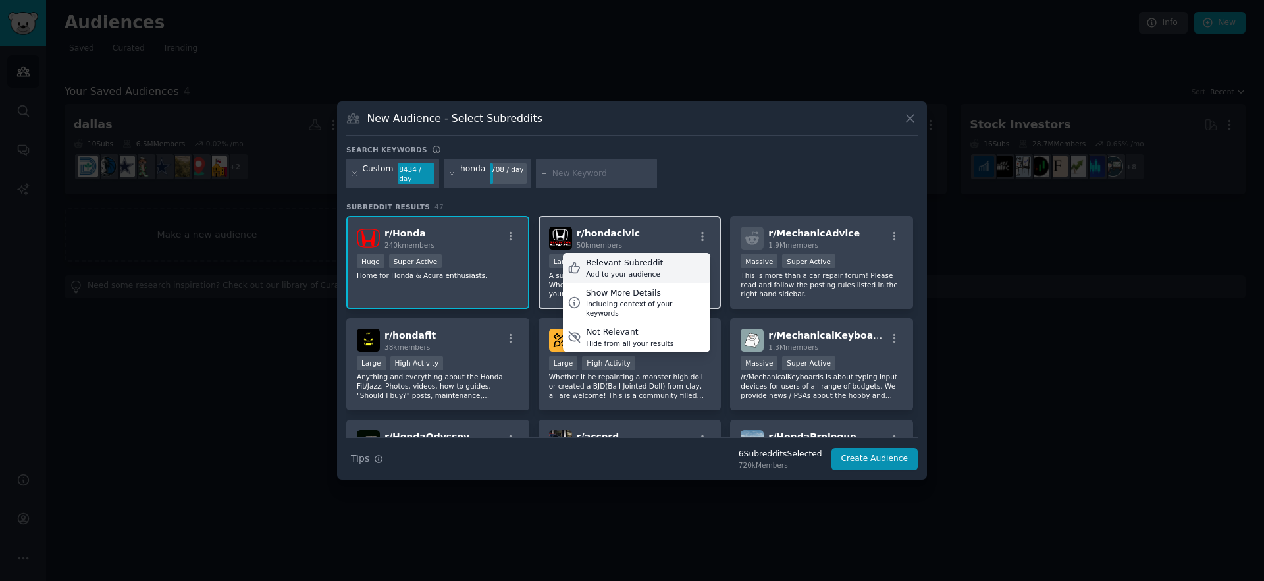
click at [660, 263] on div "Relevant Subreddit Add to your audience" at bounding box center [636, 268] width 147 height 30
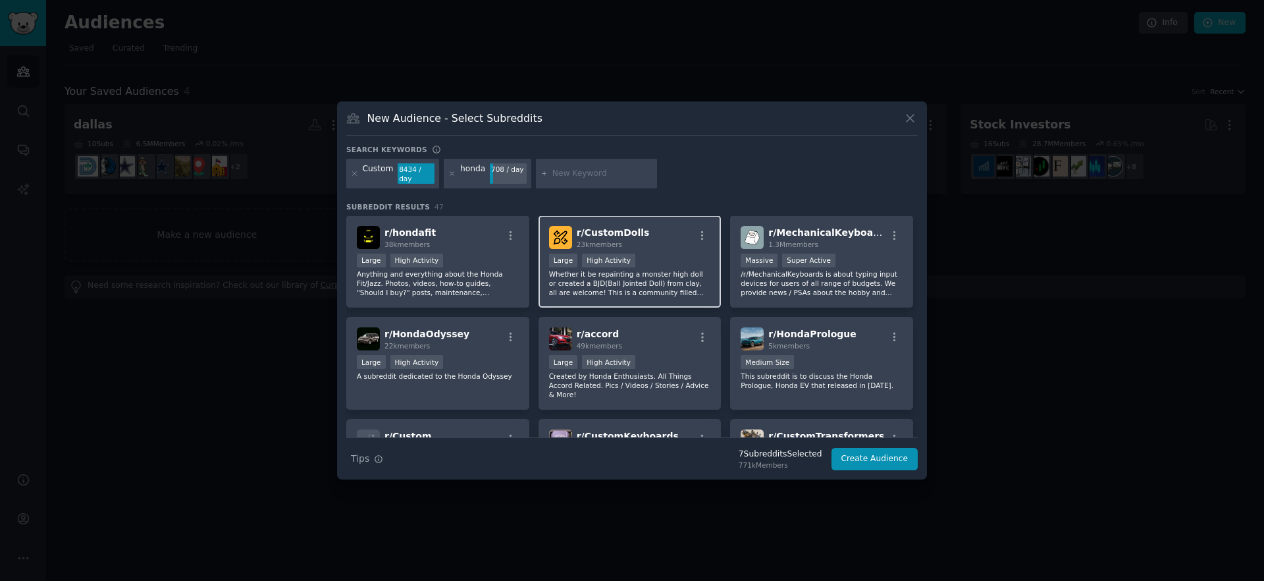
scroll to position [135, 0]
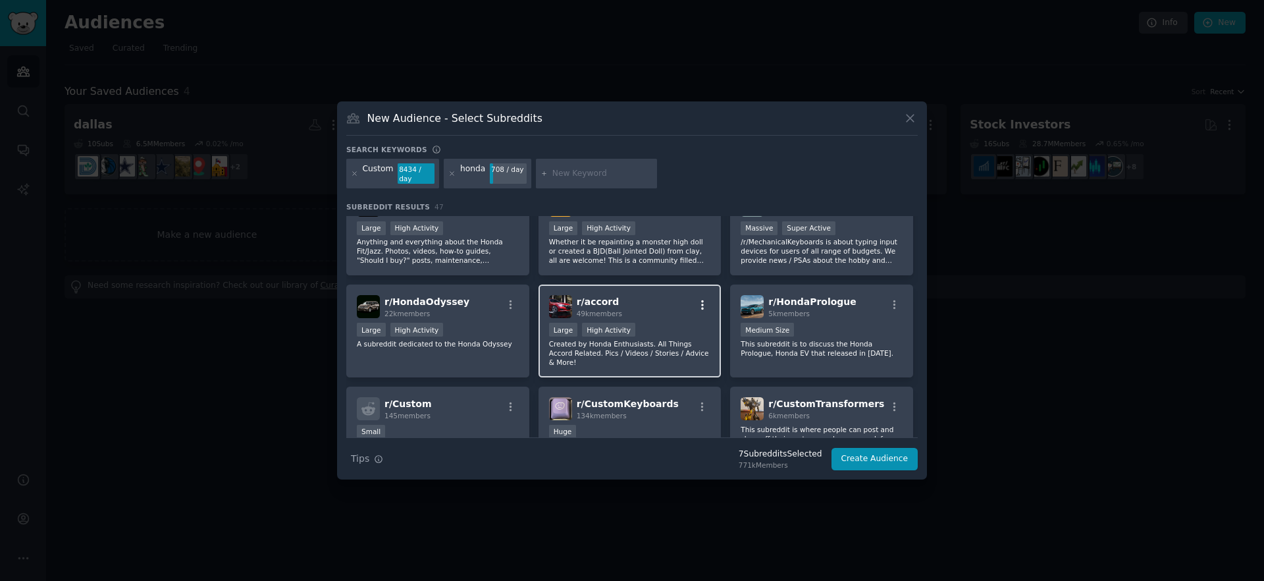
click at [701, 305] on icon "button" at bounding box center [702, 304] width 3 height 9
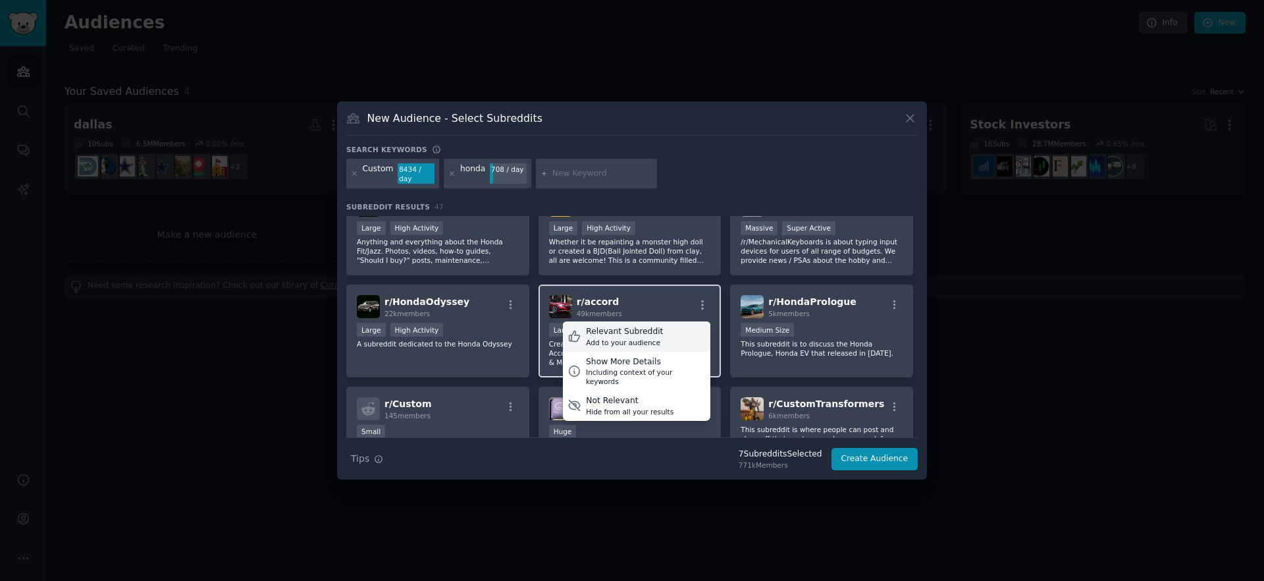
click at [654, 329] on div "Relevant Subreddit" at bounding box center [624, 332] width 77 height 12
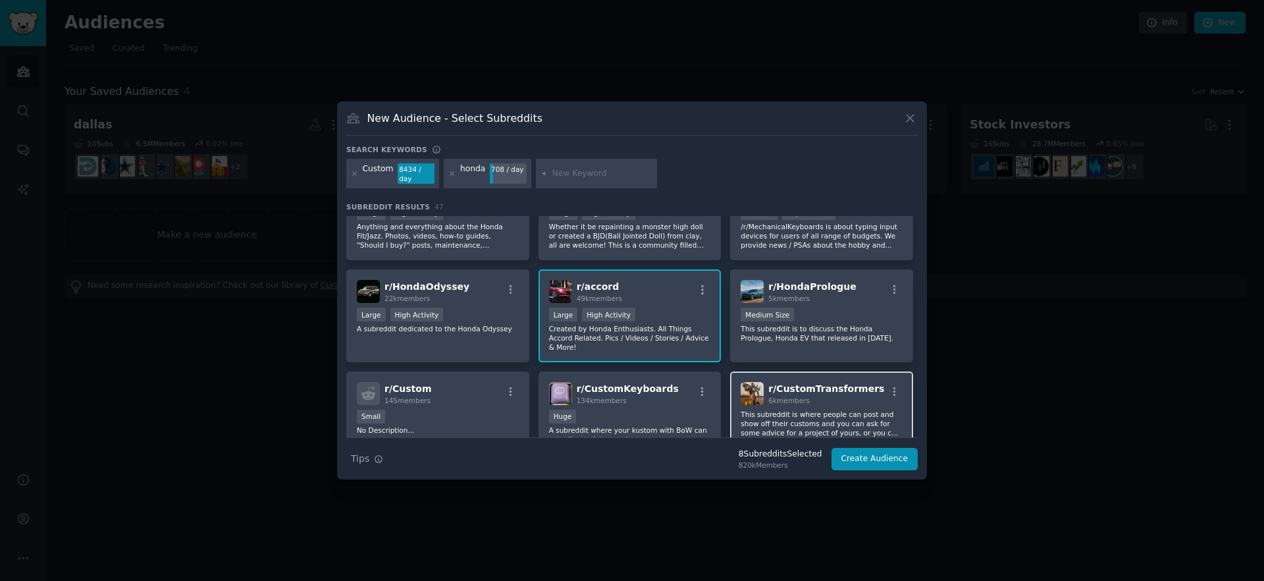
scroll to position [0, 0]
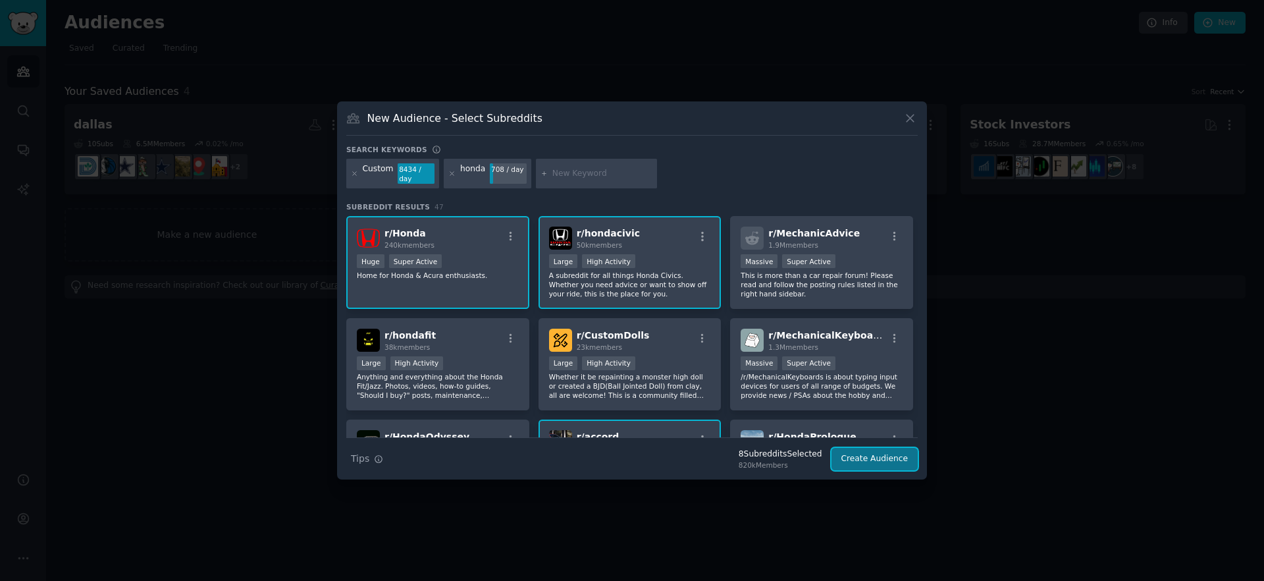
click at [877, 457] on button "Create Audience" at bounding box center [874, 459] width 87 height 22
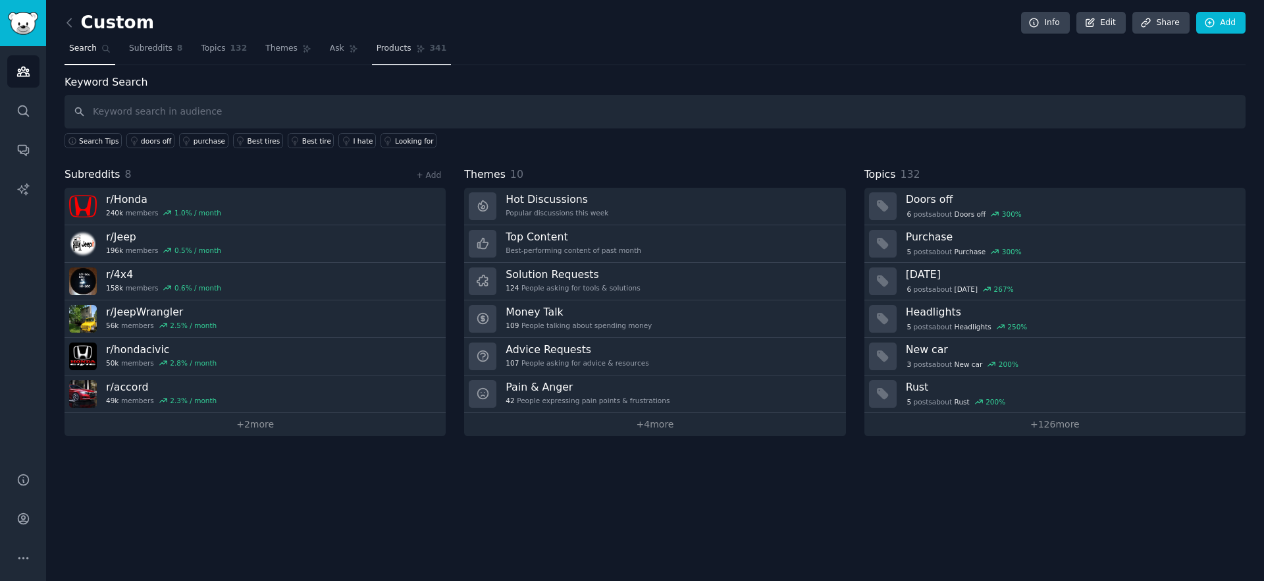
click at [397, 47] on span "Products" at bounding box center [393, 49] width 35 height 12
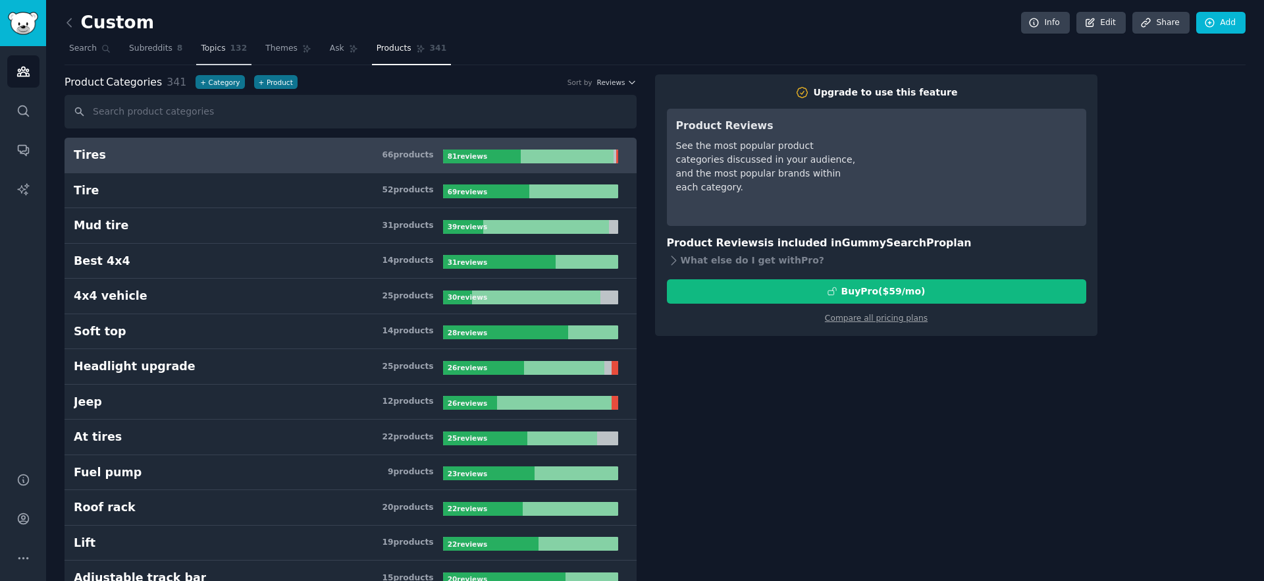
click at [224, 48] on link "Topics 132" at bounding box center [223, 51] width 55 height 27
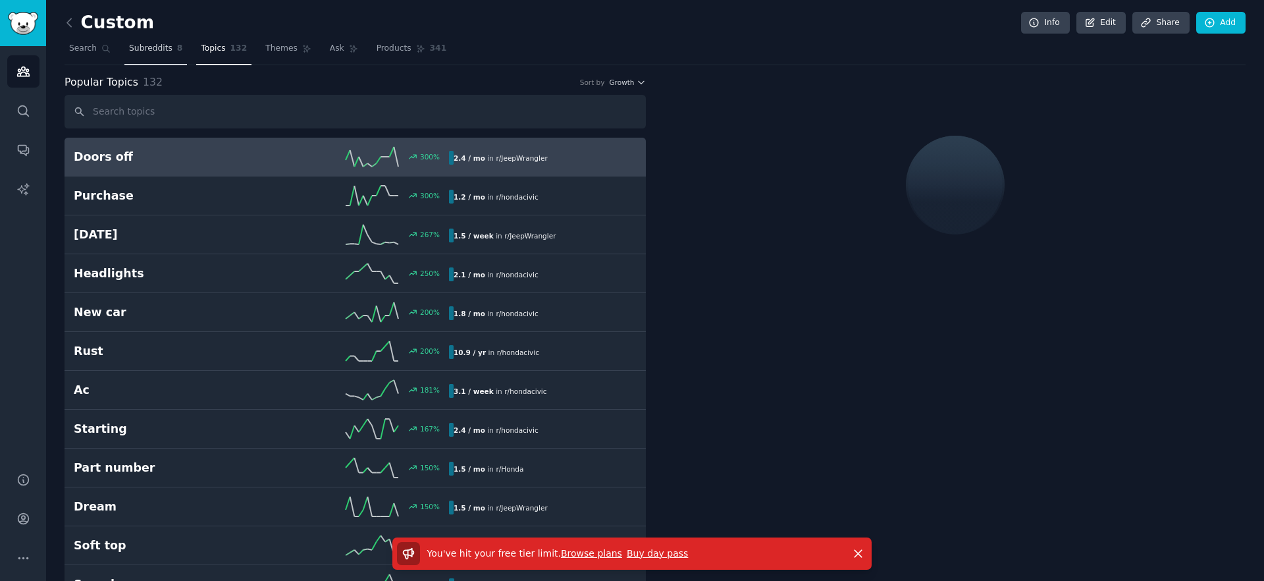
click at [157, 47] on span "Subreddits" at bounding box center [150, 49] width 43 height 12
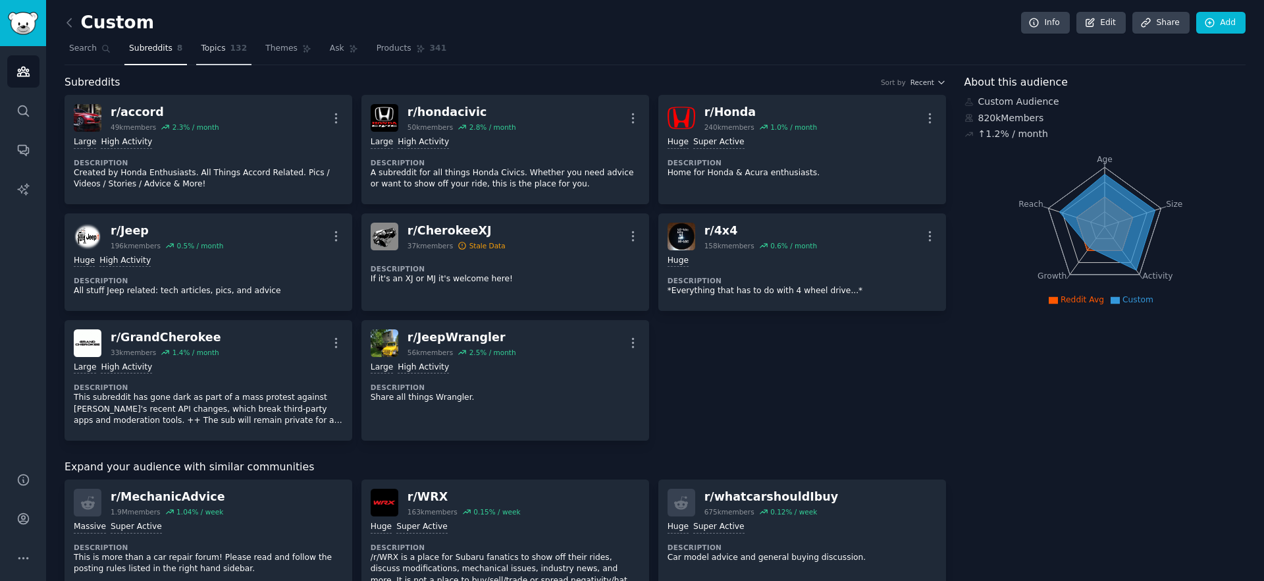
click at [209, 52] on span "Topics" at bounding box center [213, 49] width 24 height 12
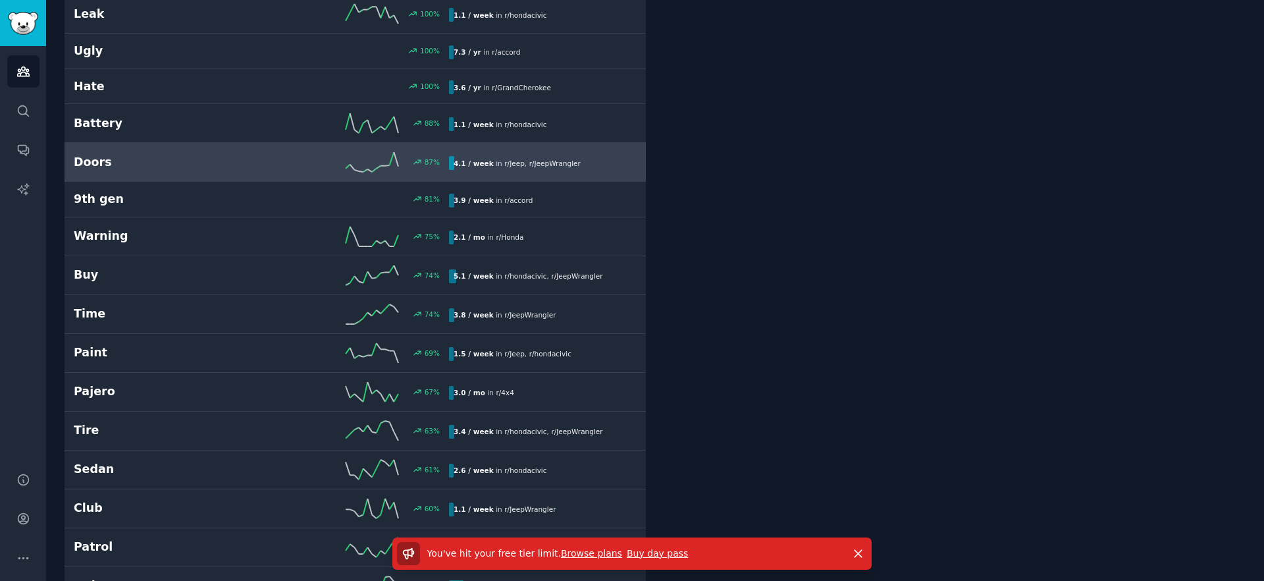
scroll to position [650, 0]
